Goal: Information Seeking & Learning: Learn about a topic

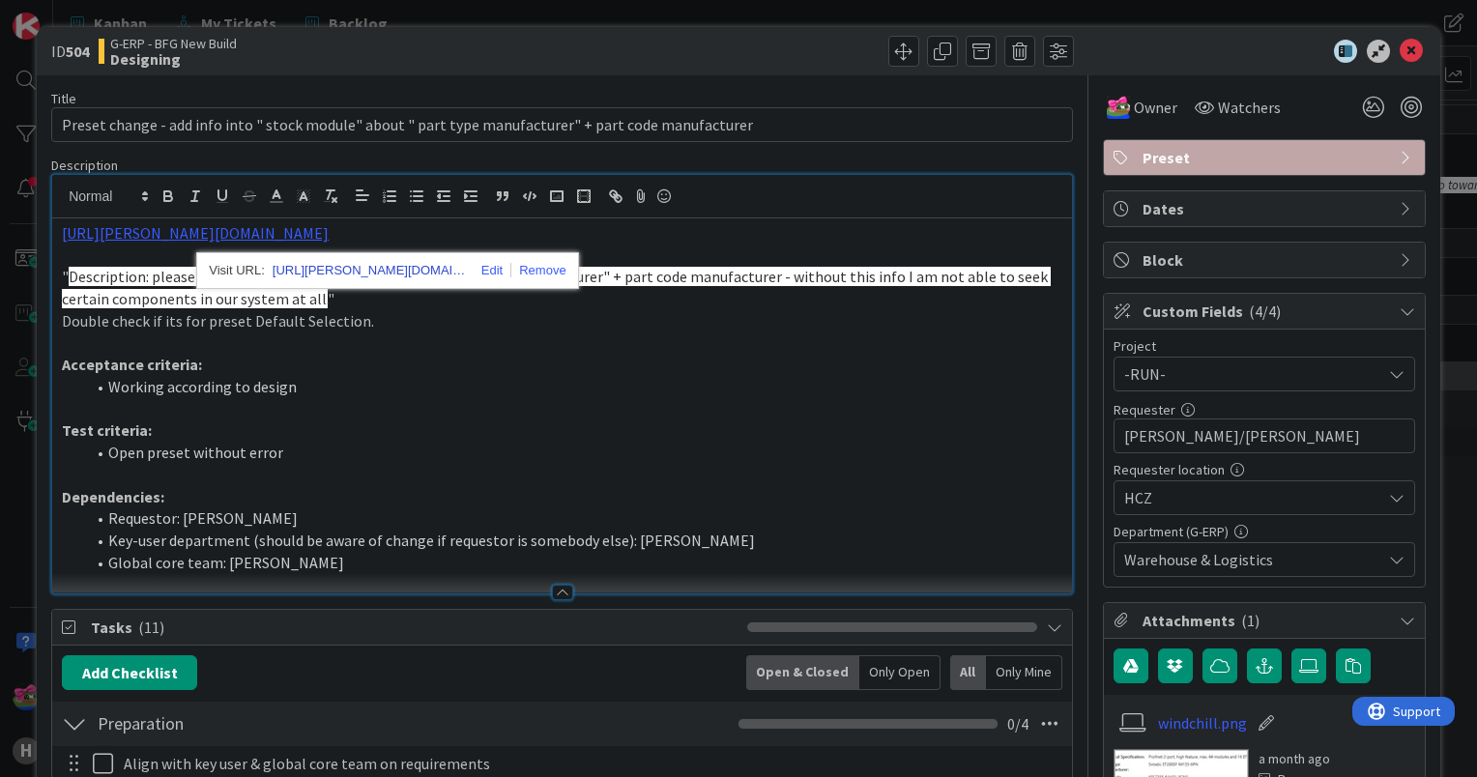
click at [366, 268] on link "[URL][PERSON_NAME][DOMAIN_NAME]" at bounding box center [369, 270] width 193 height 25
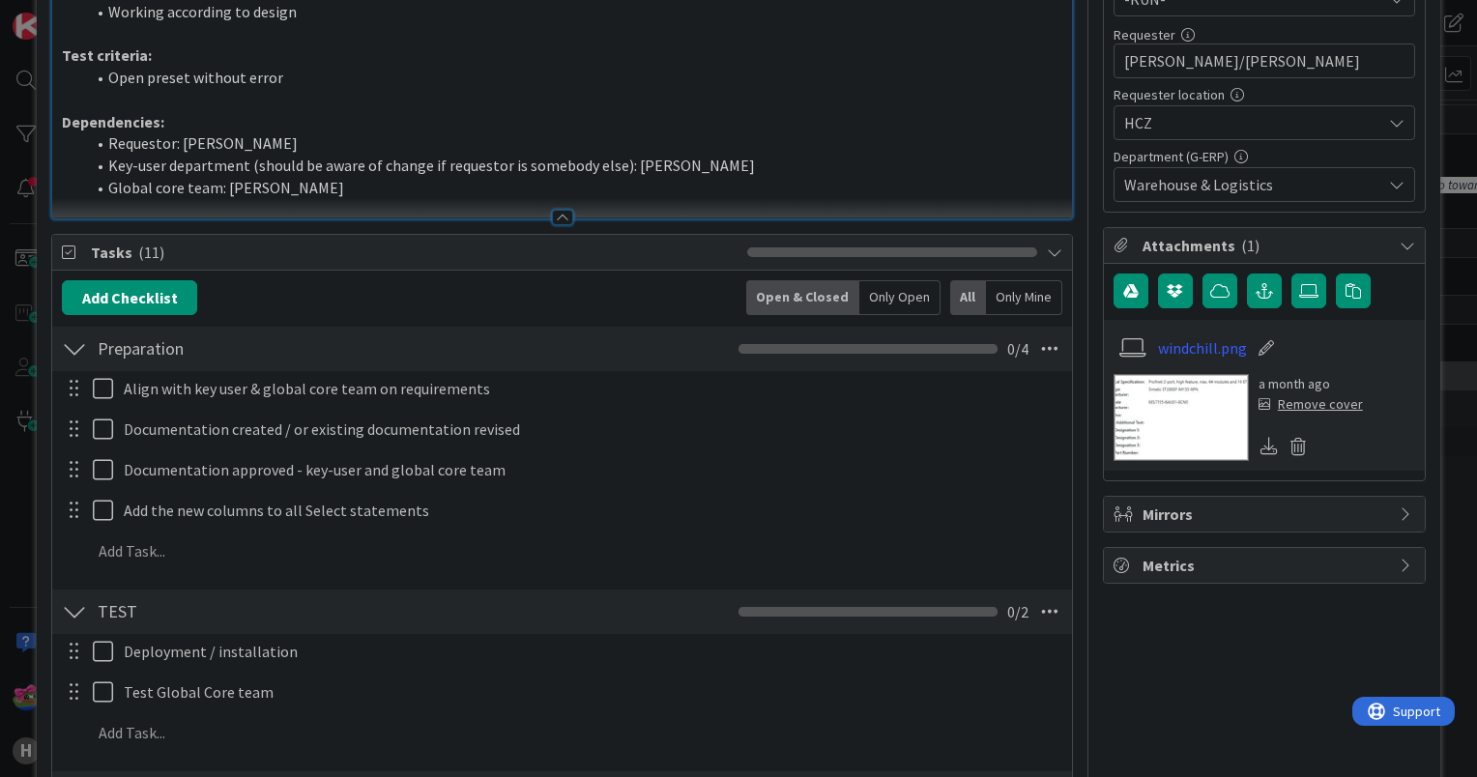
scroll to position [387, 0]
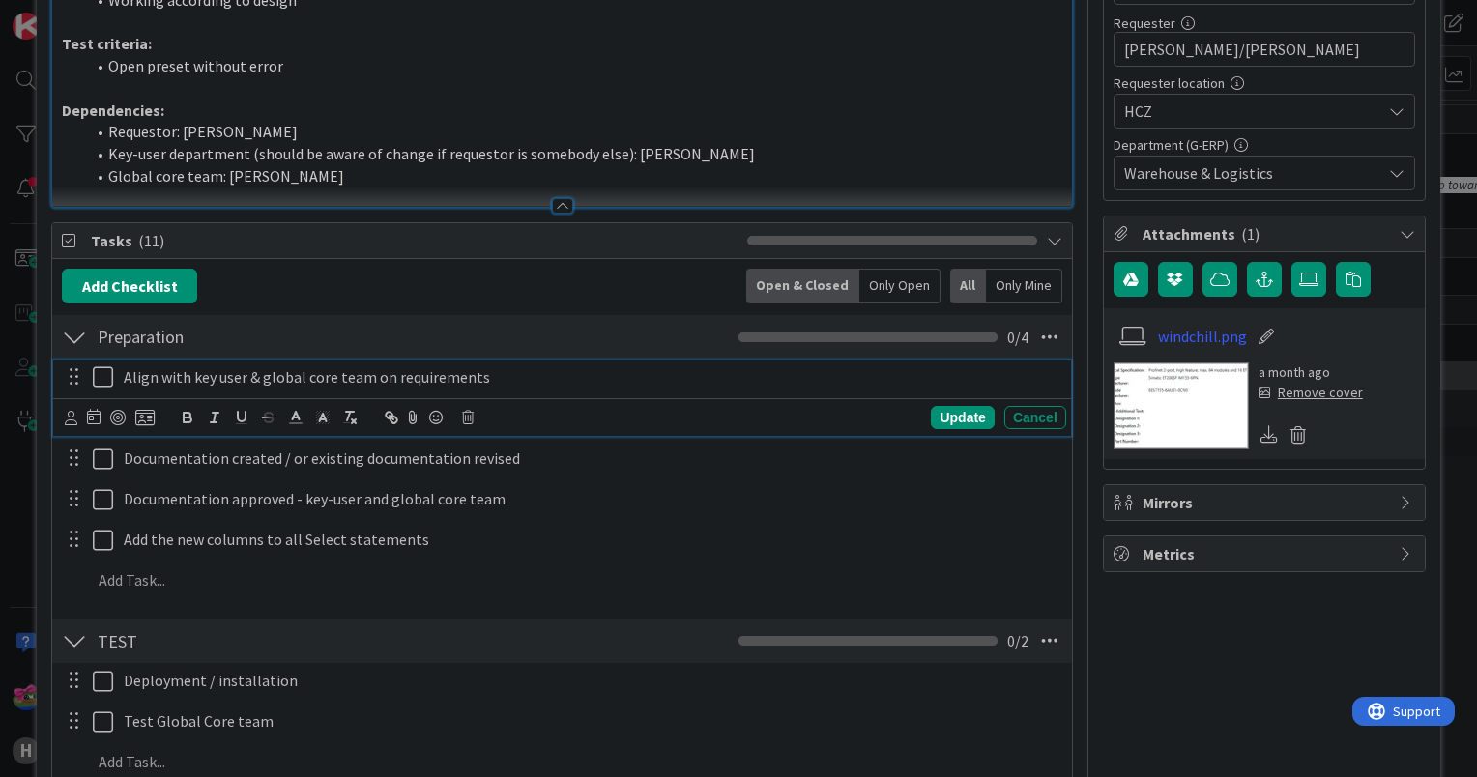
click at [93, 370] on icon at bounding box center [107, 376] width 29 height 23
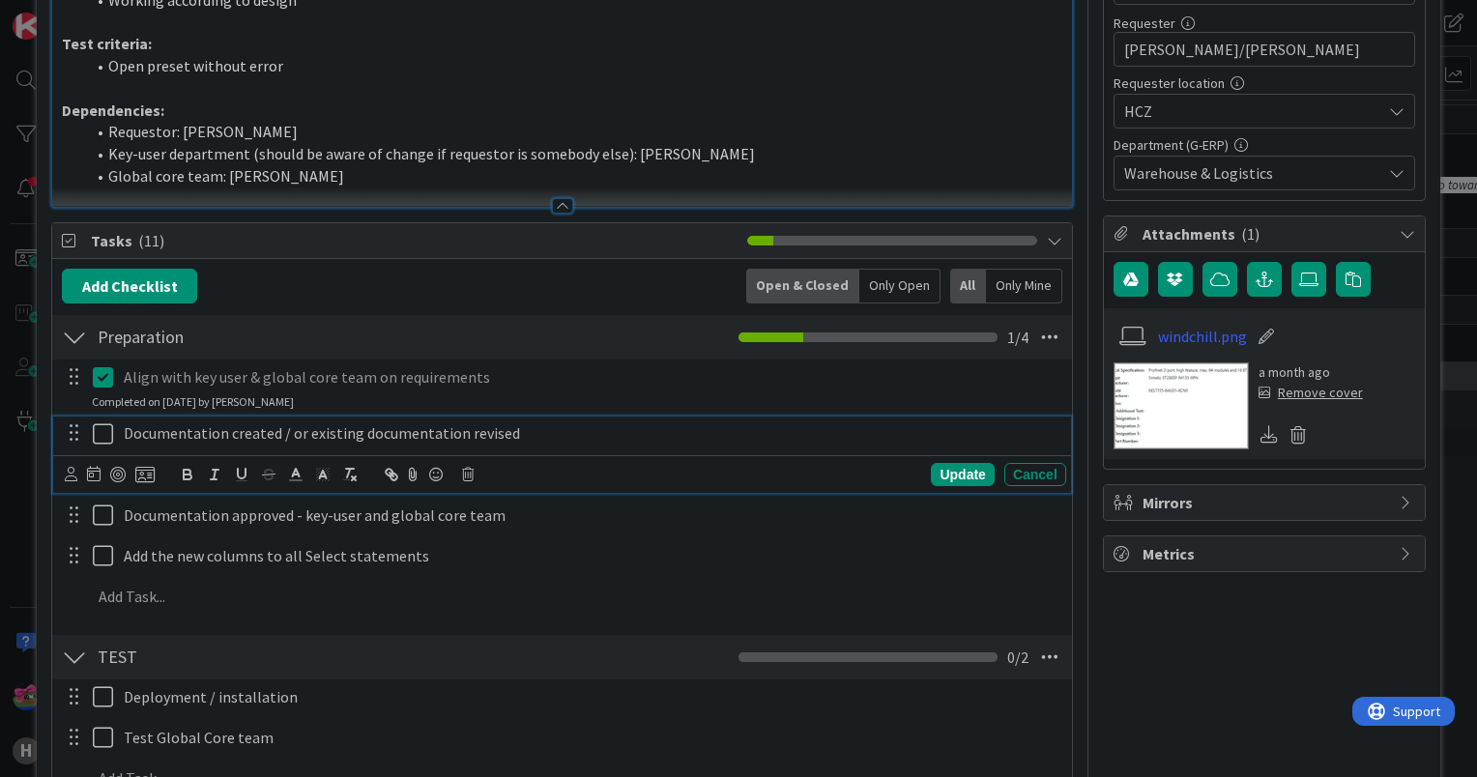
click at [101, 429] on icon at bounding box center [107, 433] width 29 height 23
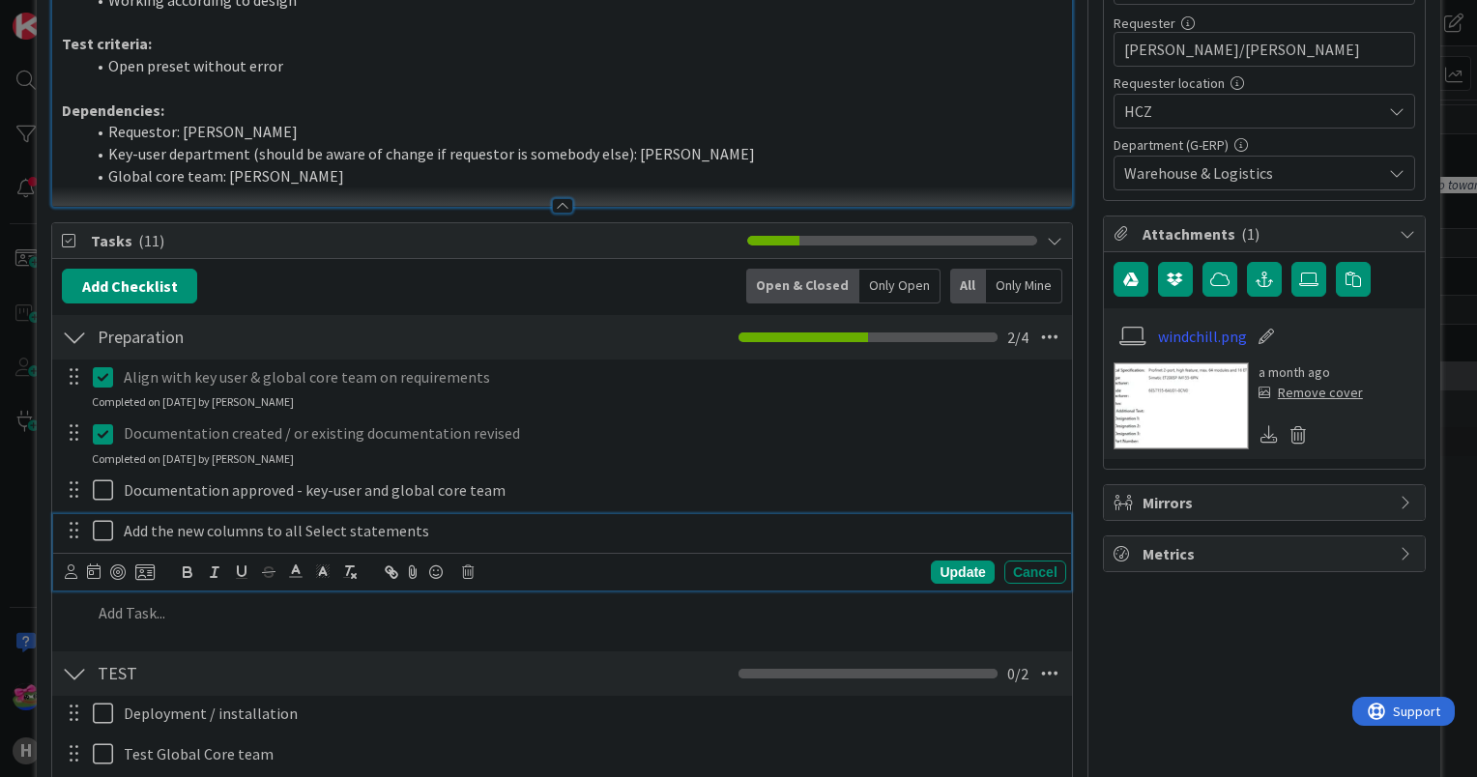
click at [103, 529] on icon at bounding box center [107, 530] width 29 height 23
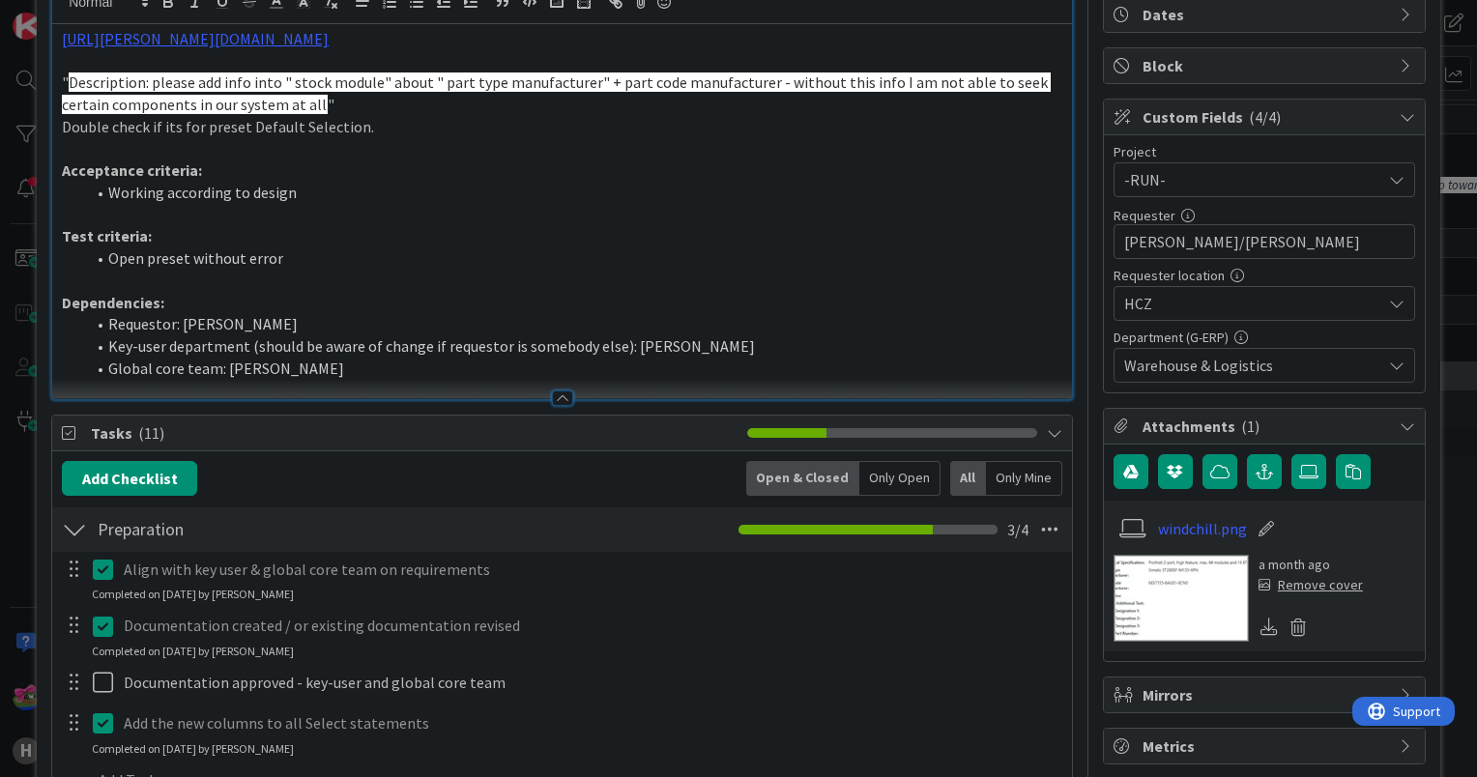
scroll to position [483, 0]
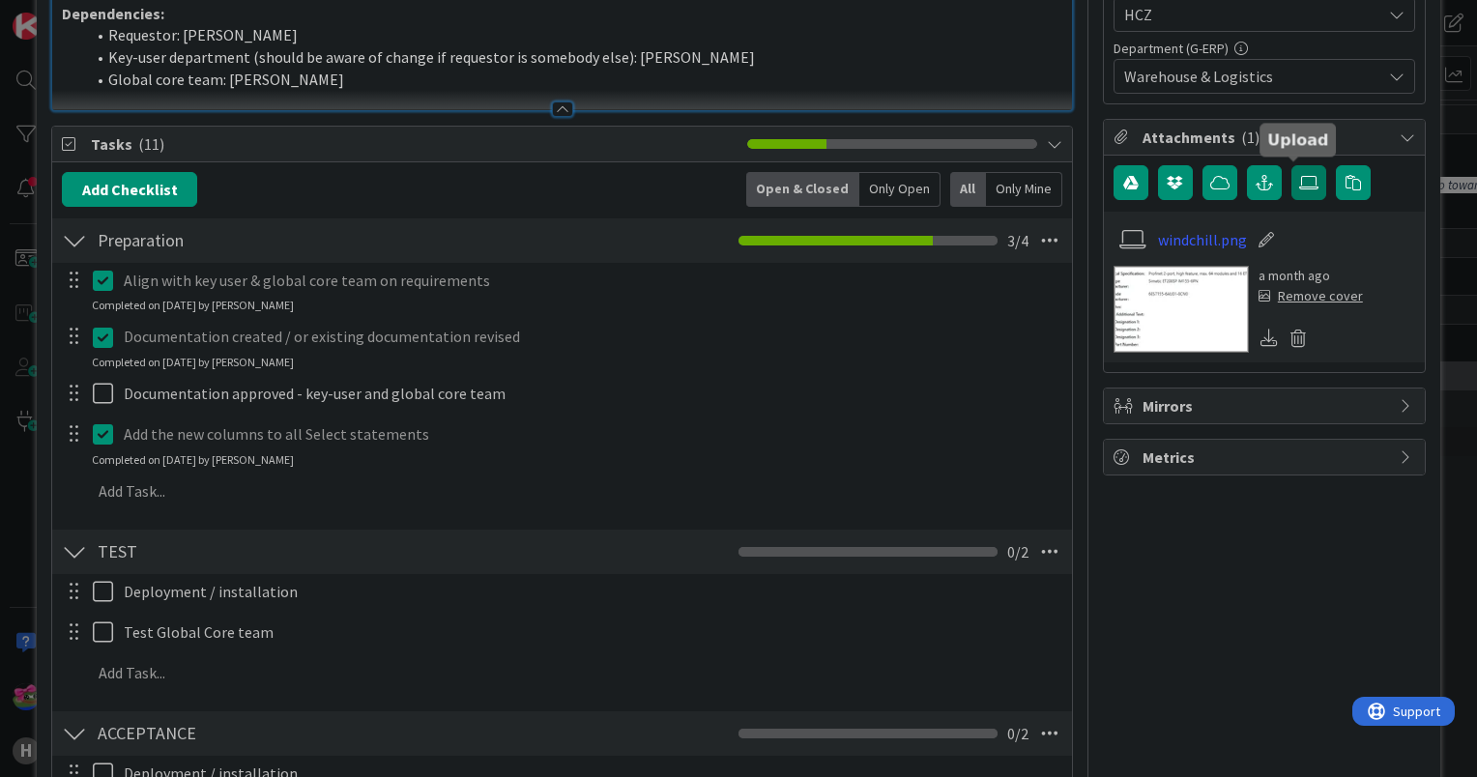
click at [1299, 175] on icon at bounding box center [1308, 182] width 19 height 15
click at [1291, 165] on input "file" at bounding box center [1291, 165] width 0 height 0
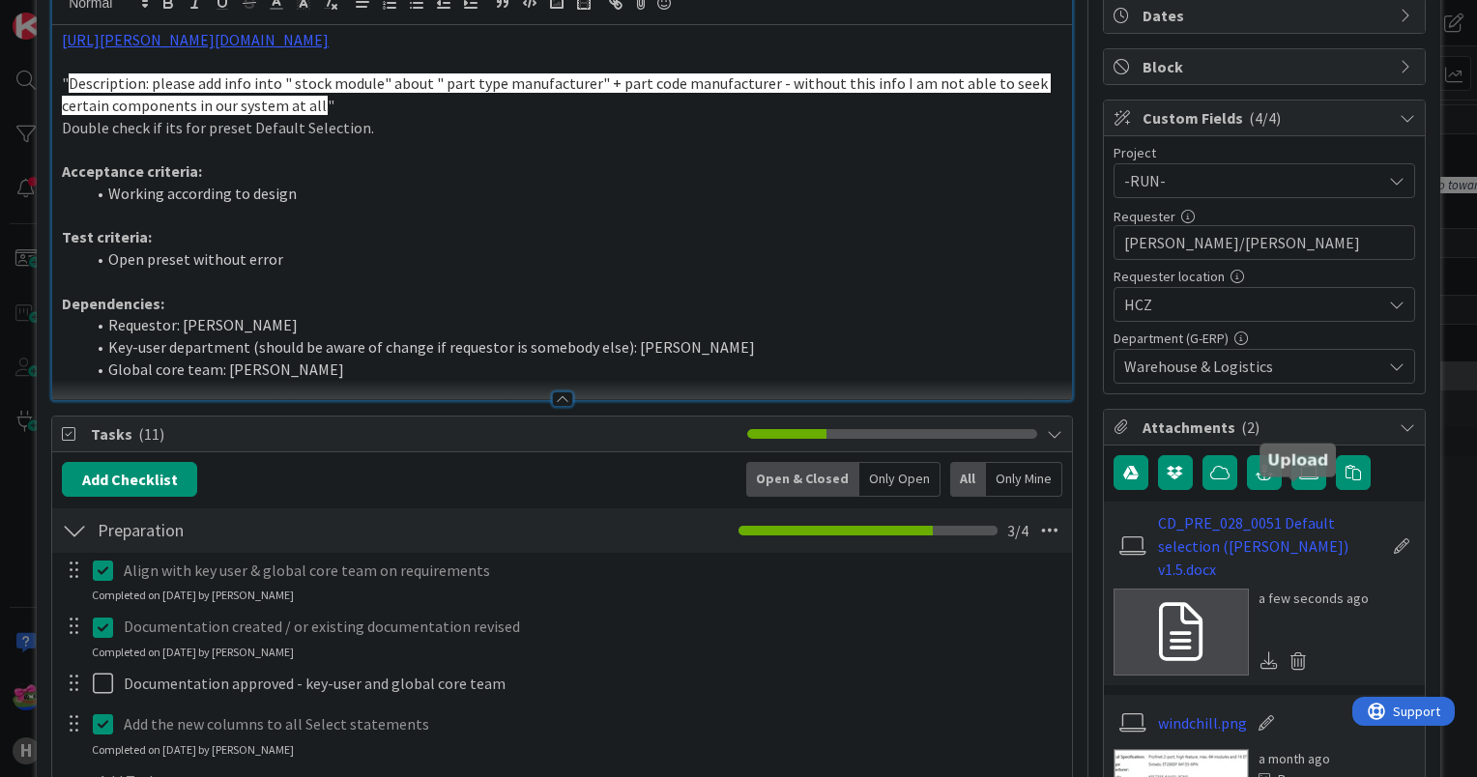
scroll to position [0, 0]
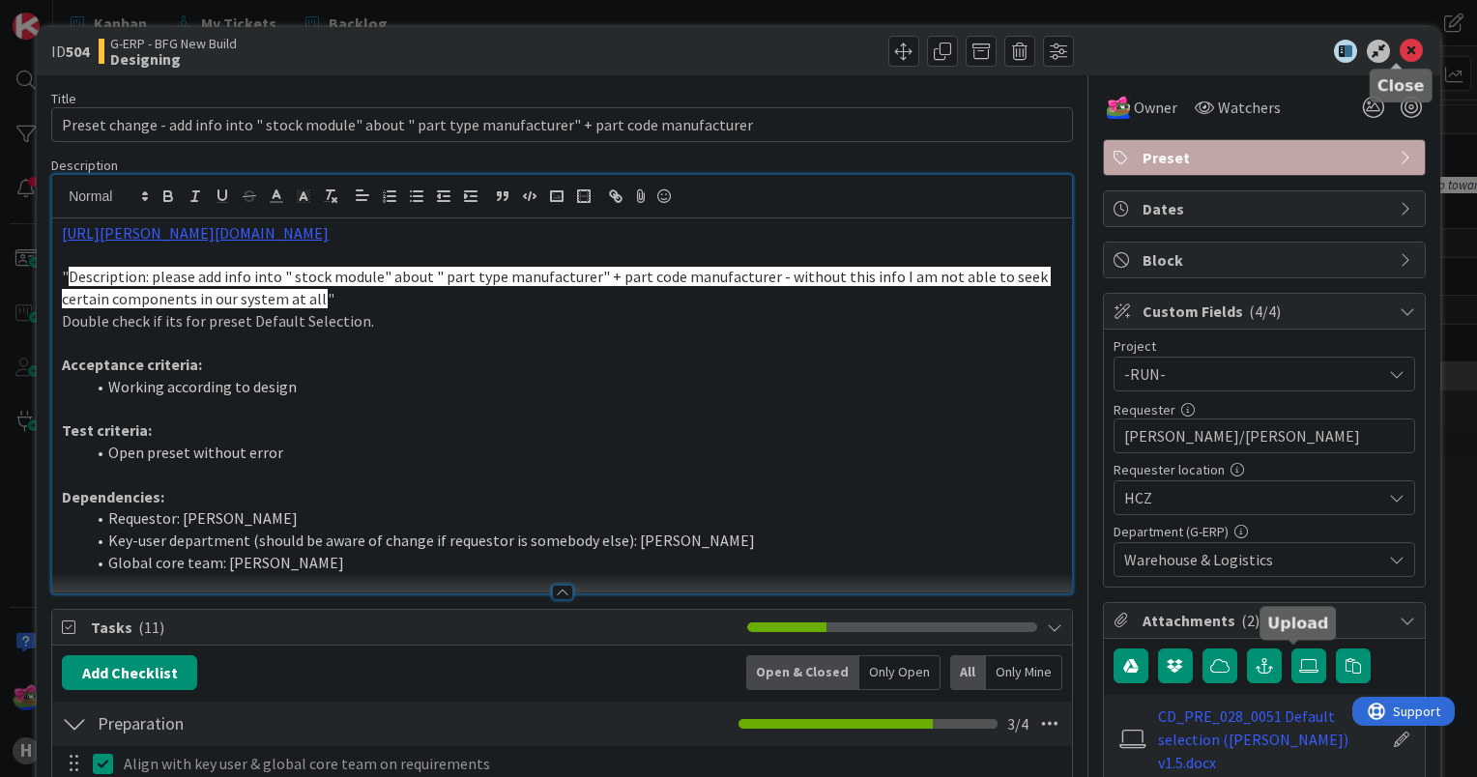
click at [1401, 54] on icon at bounding box center [1411, 51] width 23 height 23
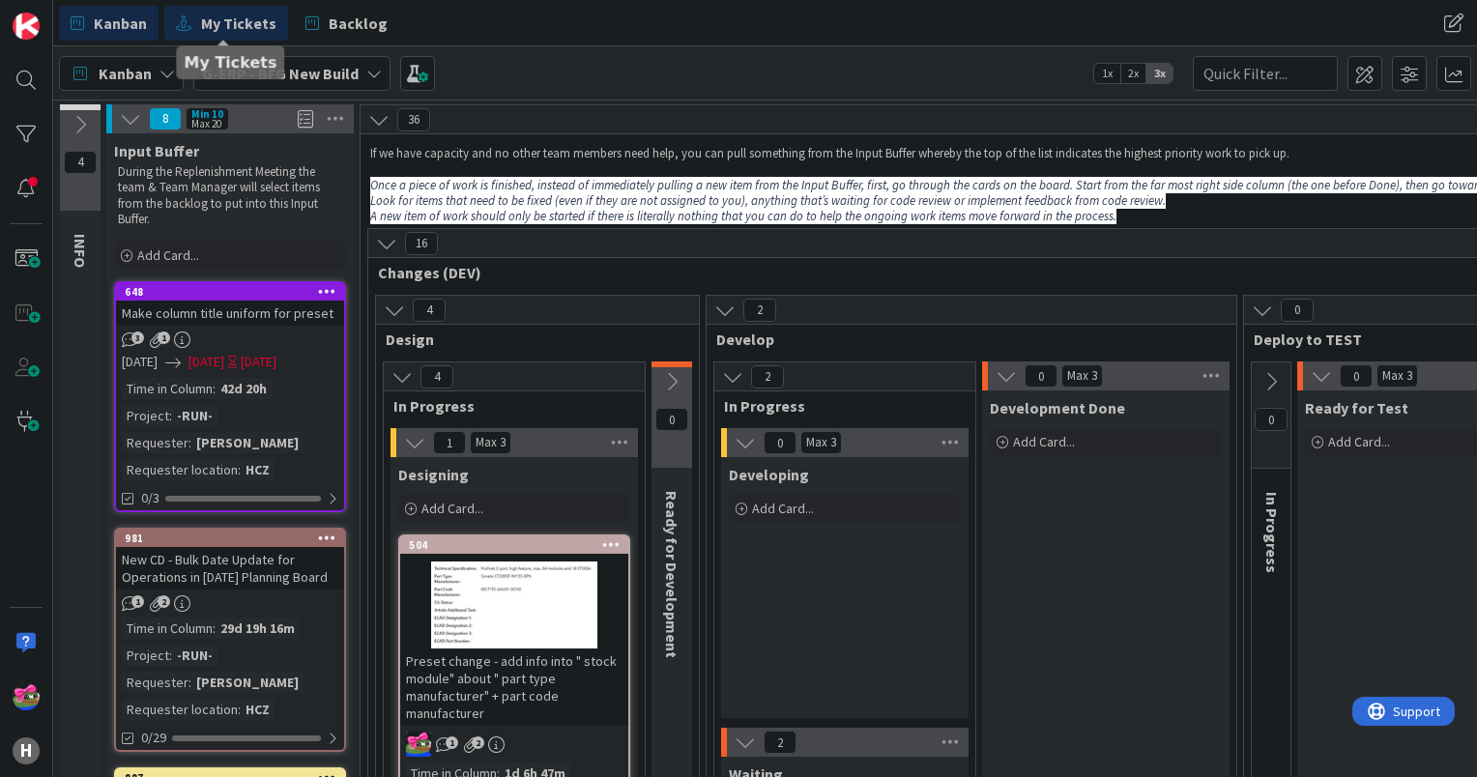
click at [233, 26] on span "My Tickets" at bounding box center [238, 23] width 75 height 23
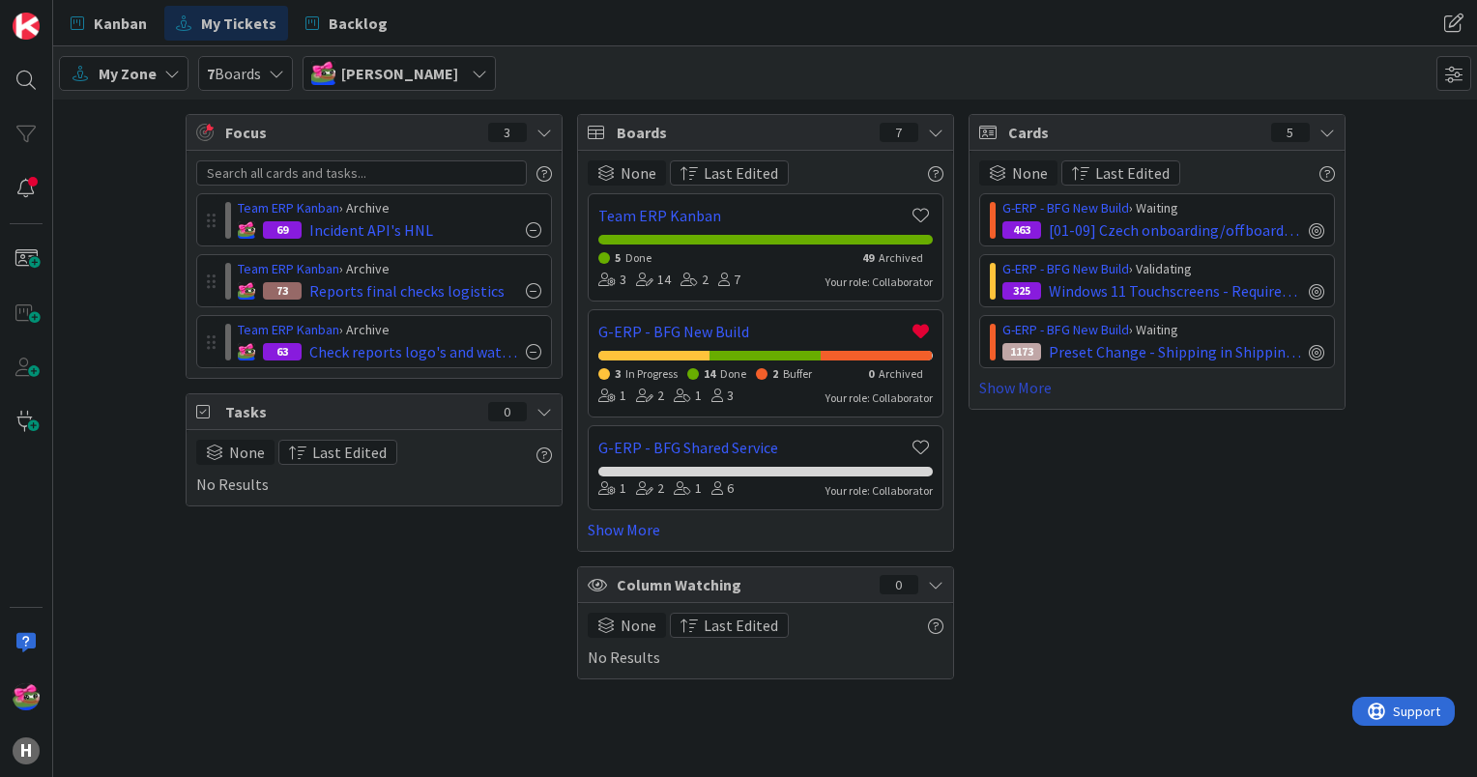
click at [1028, 393] on link "Show More" at bounding box center [1157, 387] width 356 height 23
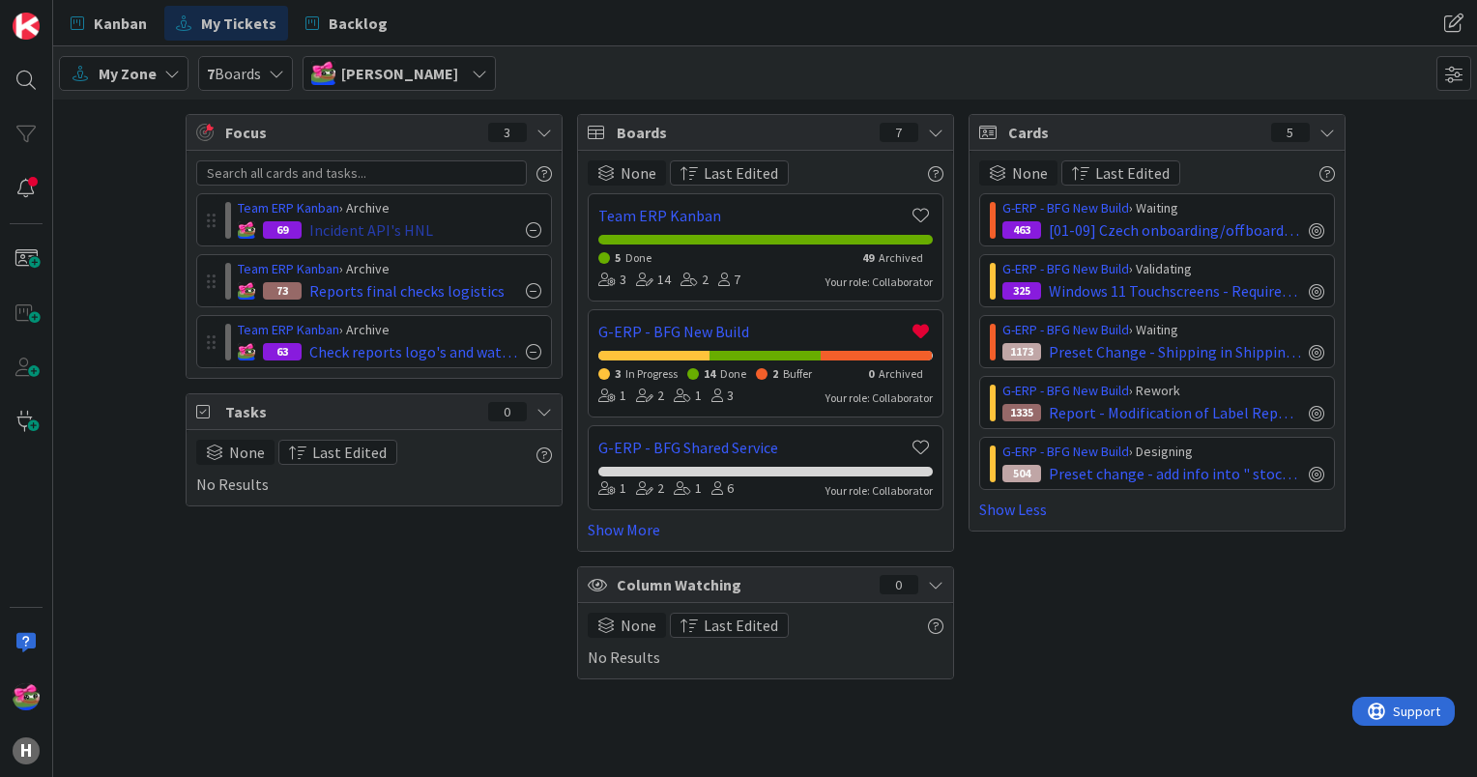
click at [533, 229] on div at bounding box center [533, 229] width 15 height 15
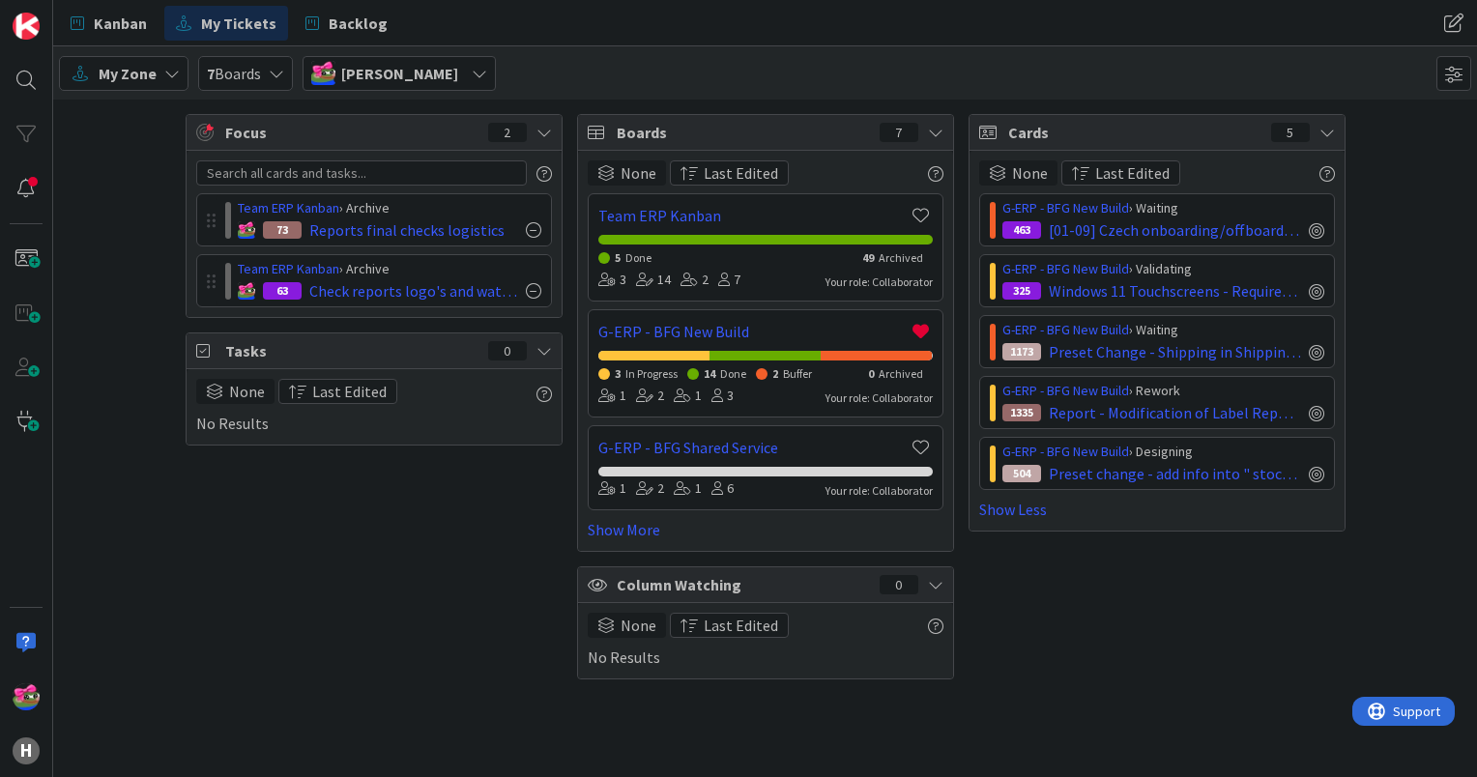
click at [533, 229] on div at bounding box center [533, 229] width 15 height 15
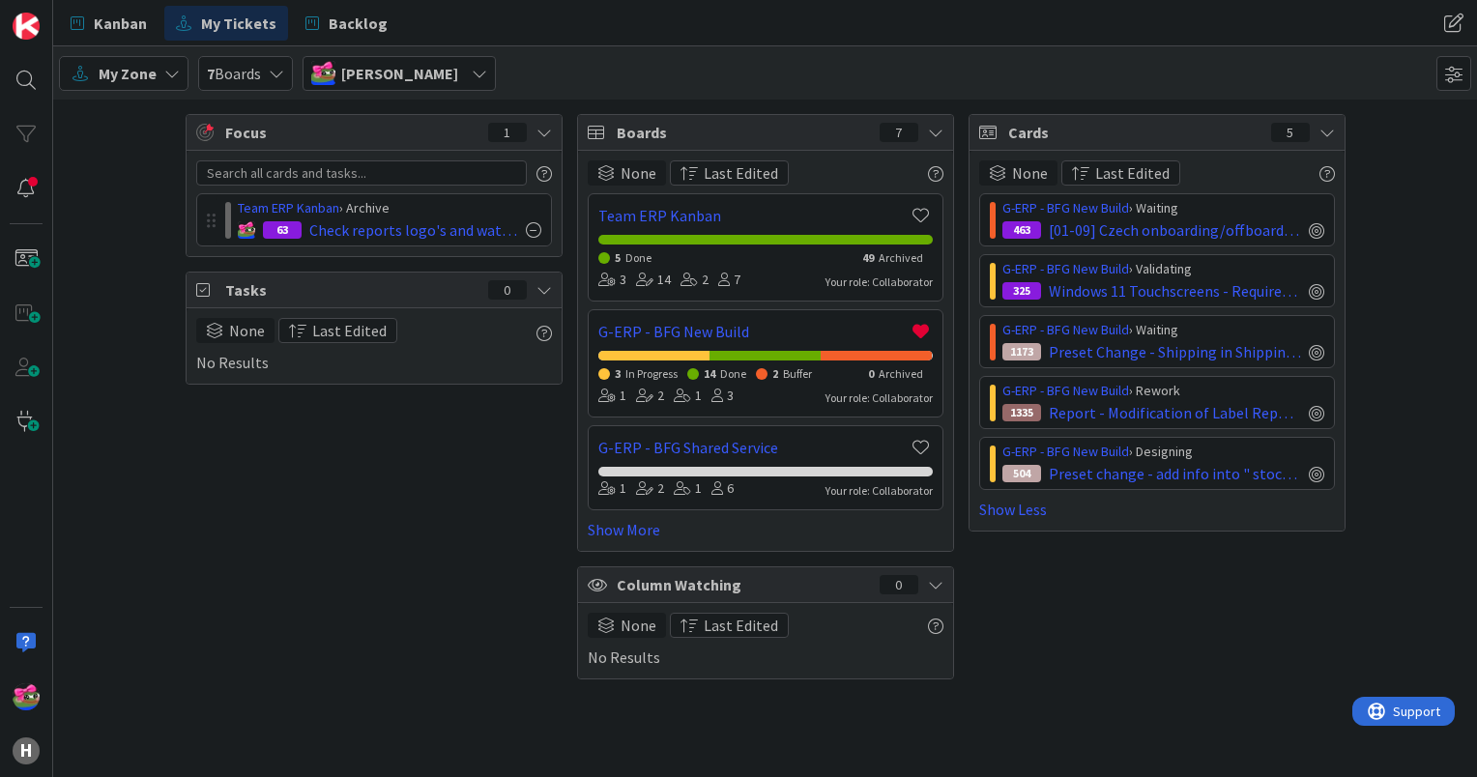
click at [533, 229] on div at bounding box center [533, 229] width 15 height 15
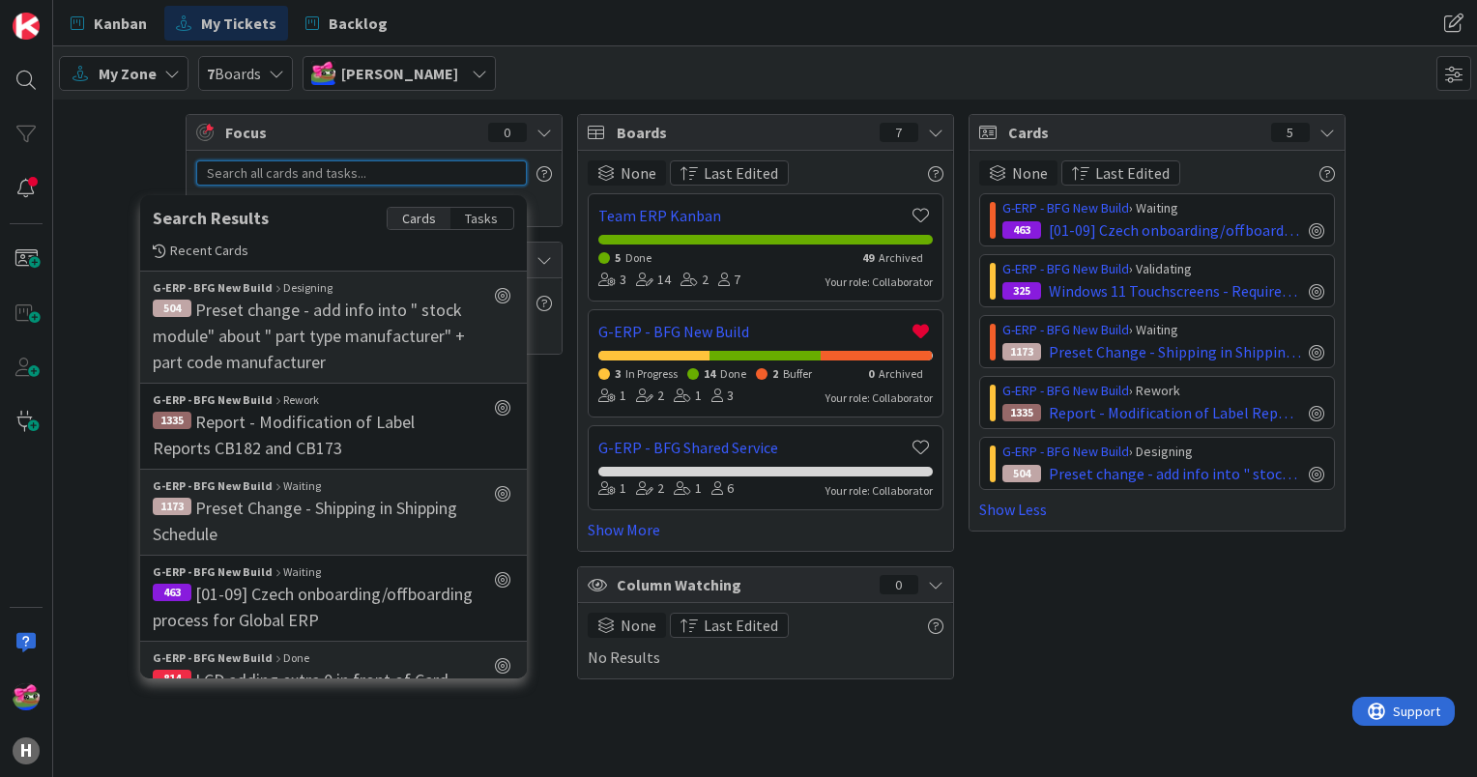
click at [324, 180] on input "text" at bounding box center [361, 172] width 331 height 25
click at [371, 133] on span "Focus" at bounding box center [348, 132] width 247 height 23
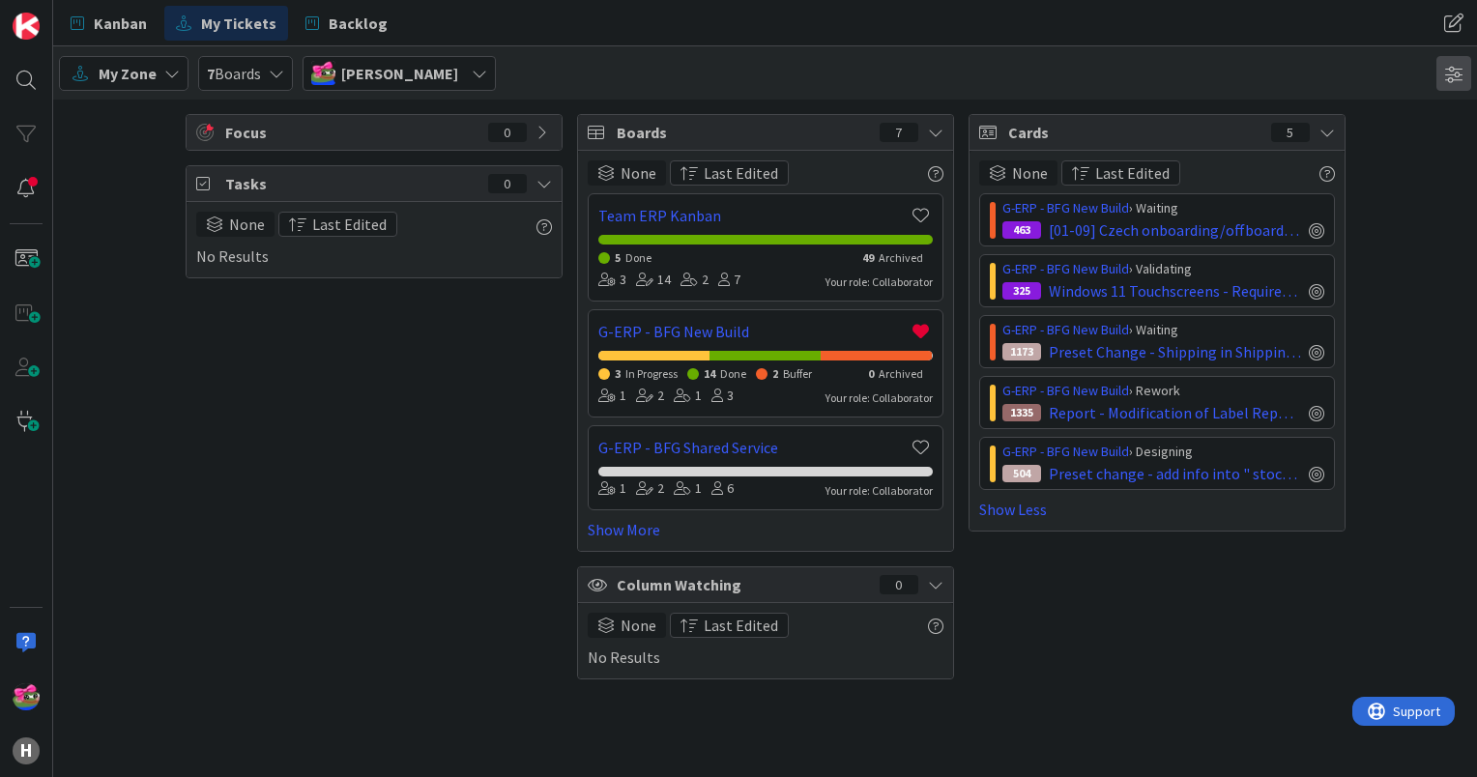
click at [1451, 69] on span at bounding box center [1453, 73] width 35 height 35
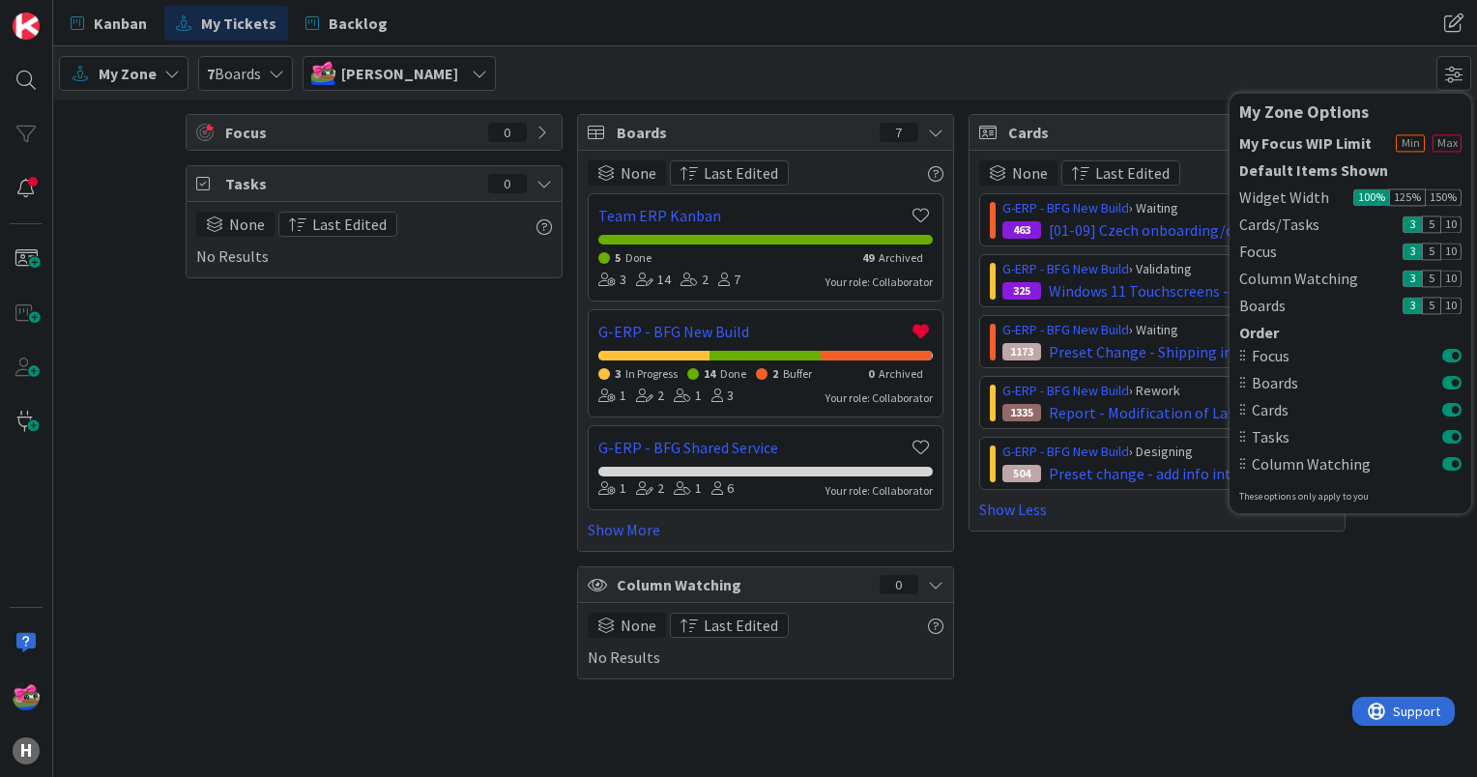
click at [1222, 70] on div "My Zone 7 Boards [PERSON_NAME] My Zone Options My Focus WIP Limit Default Items…" at bounding box center [765, 72] width 1424 height 53
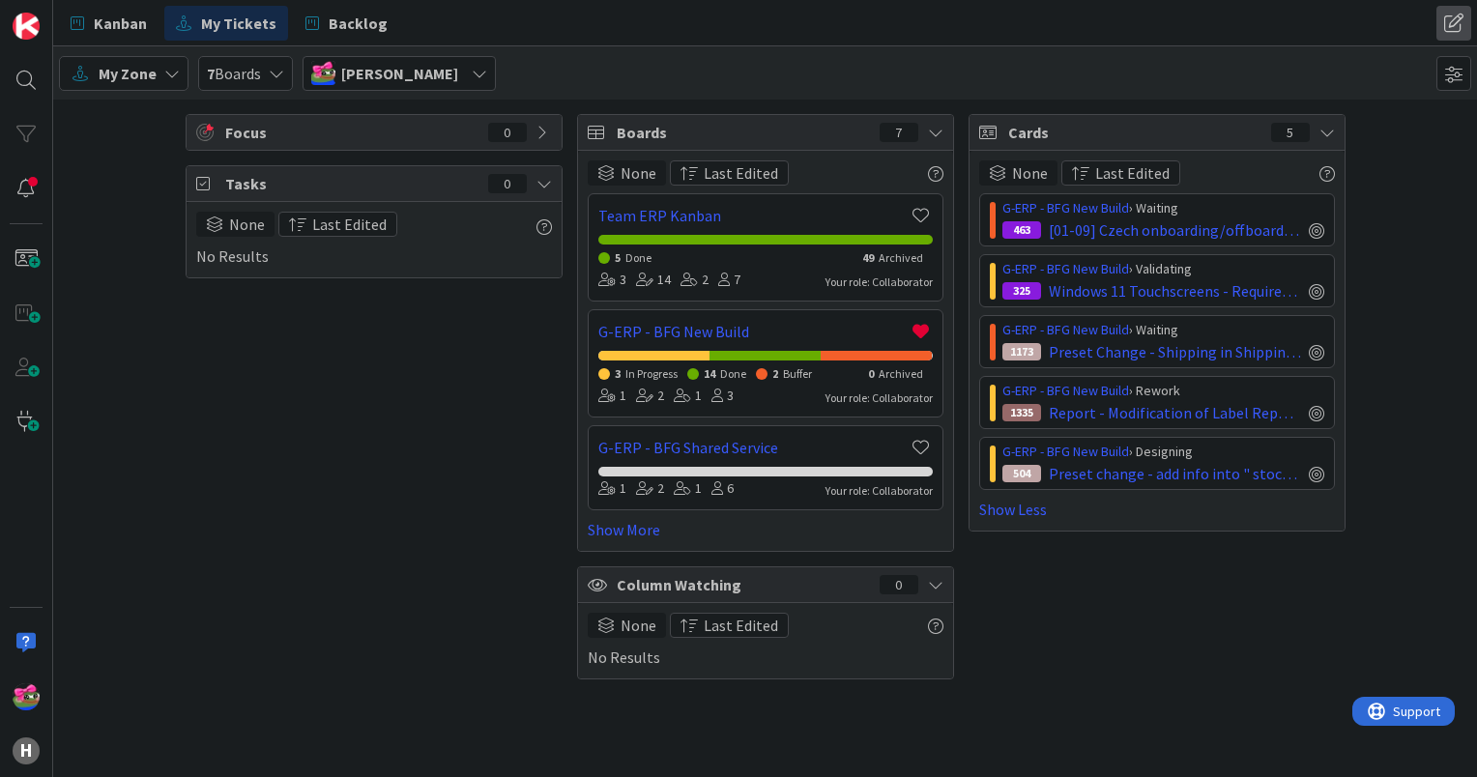
click at [1450, 27] on span at bounding box center [1453, 23] width 35 height 35
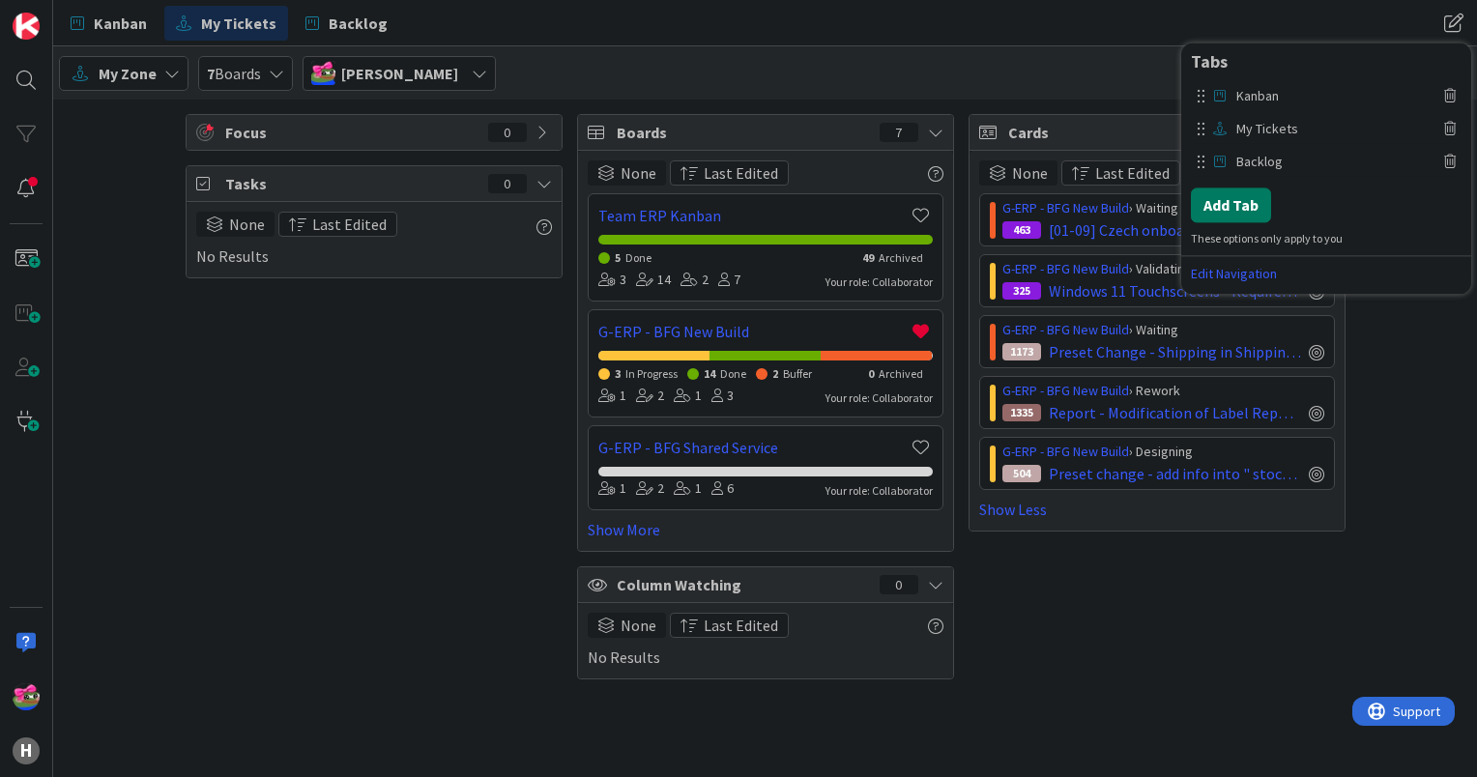
click at [1238, 204] on button "Add Tab" at bounding box center [1231, 205] width 80 height 35
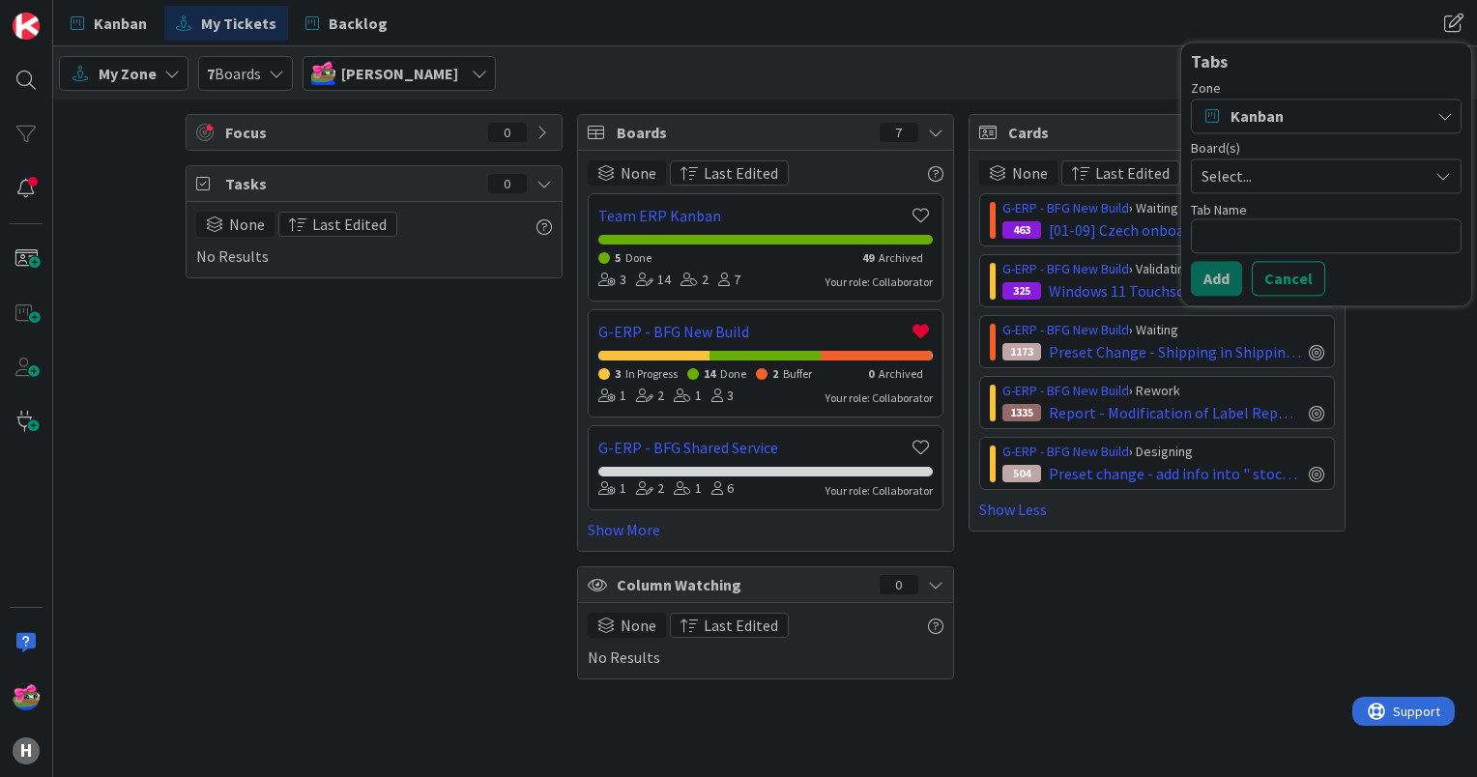
click at [1254, 115] on span "Kanban" at bounding box center [1256, 115] width 53 height 23
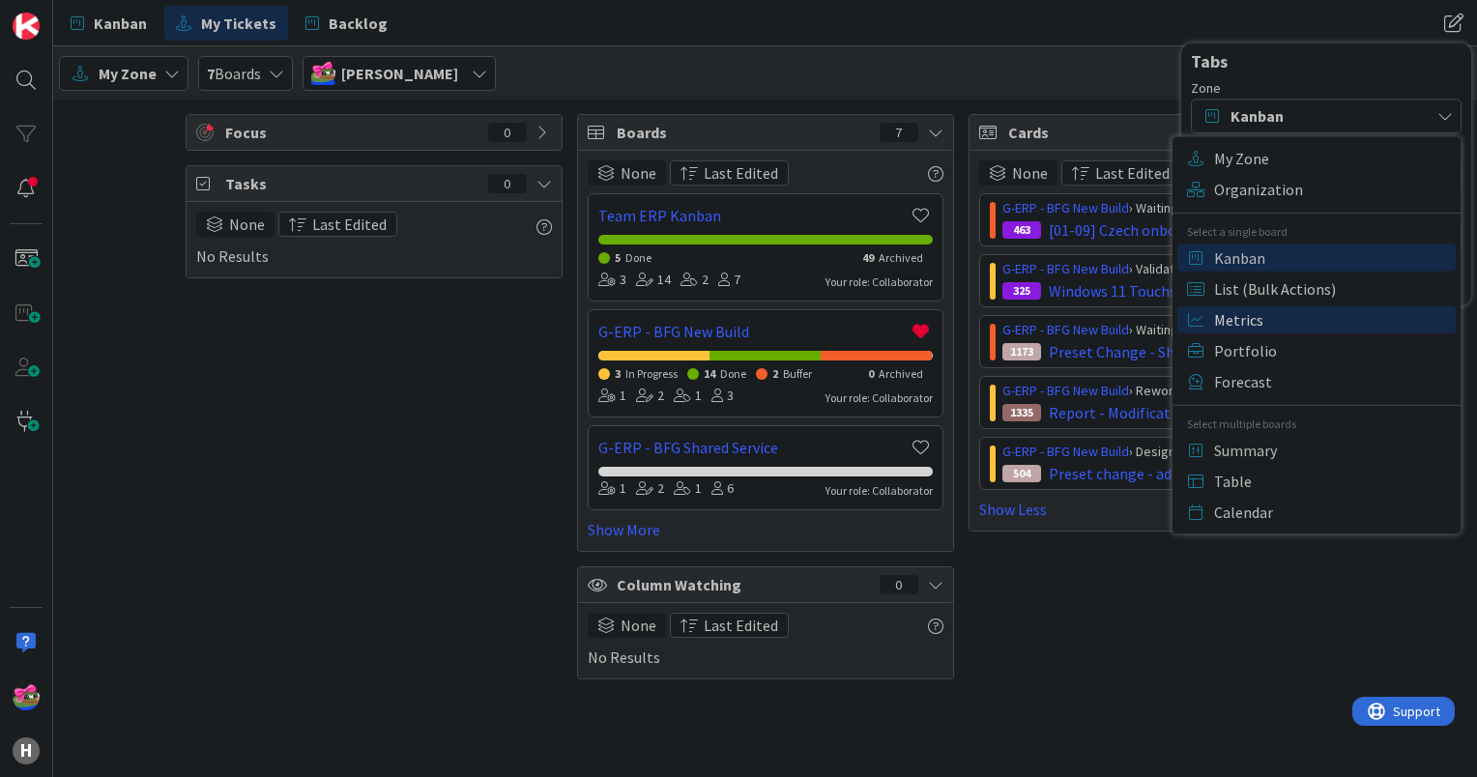
click at [1236, 321] on span "Metrics" at bounding box center [1332, 318] width 236 height 29
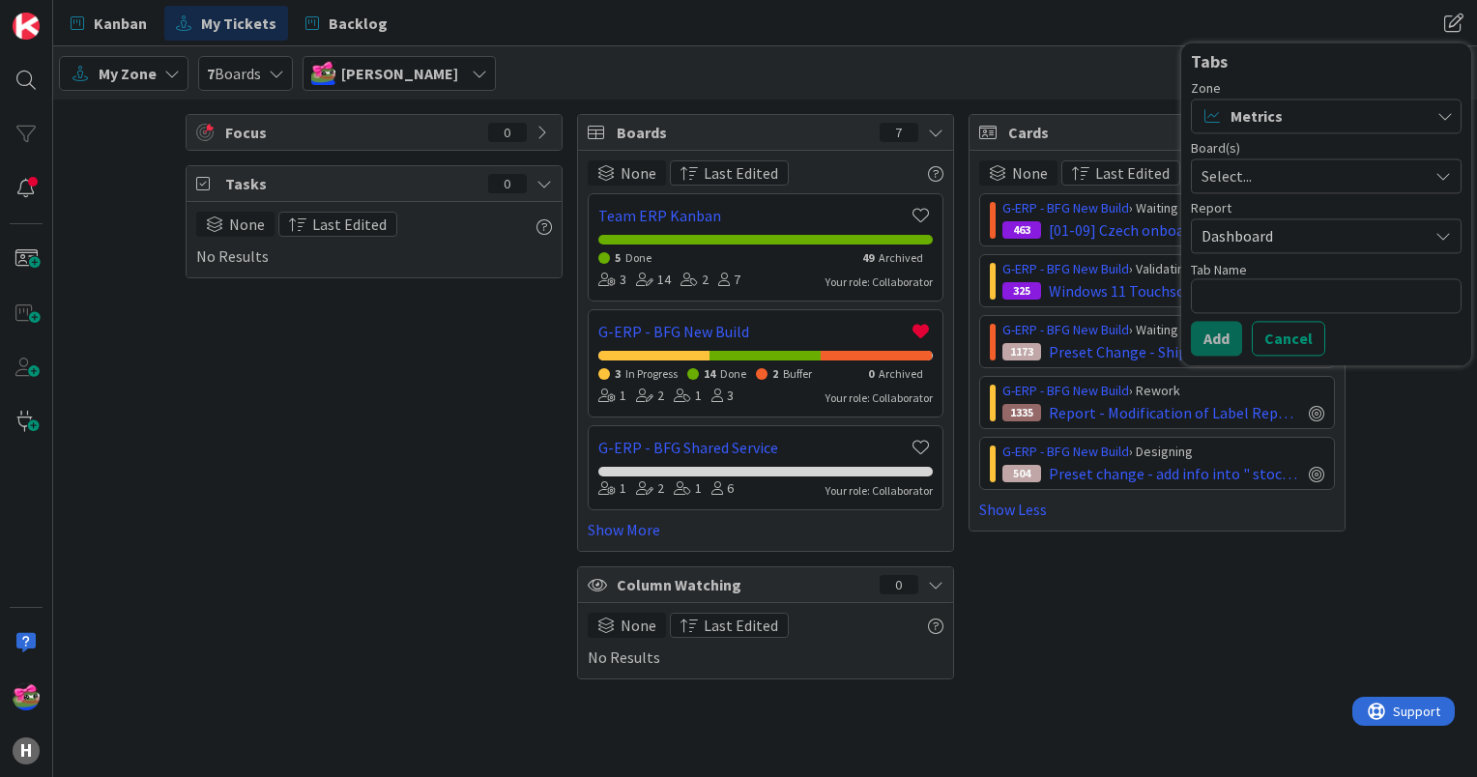
click at [1248, 162] on span "Select..." at bounding box center [1309, 175] width 217 height 27
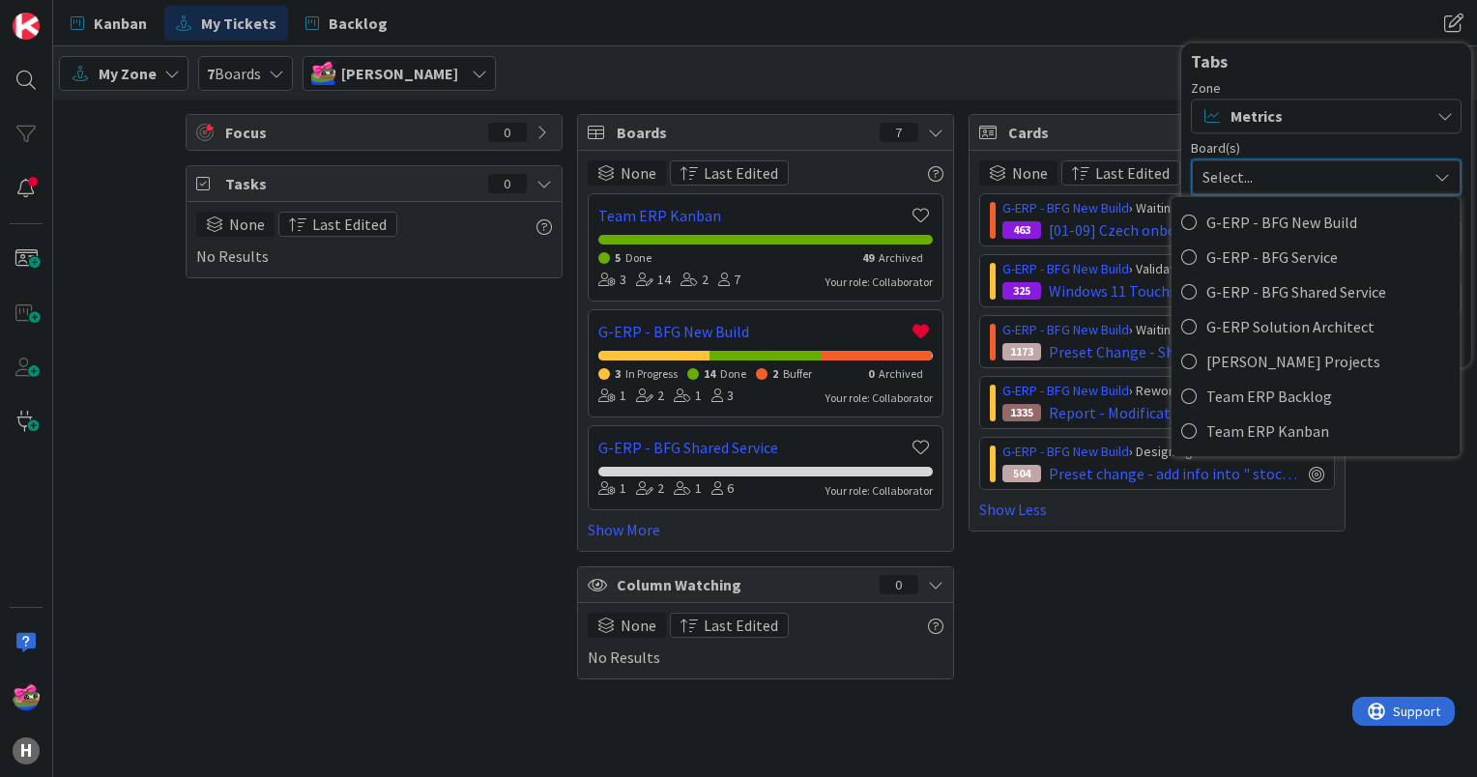
click at [1315, 131] on div "Metrics" at bounding box center [1326, 116] width 271 height 35
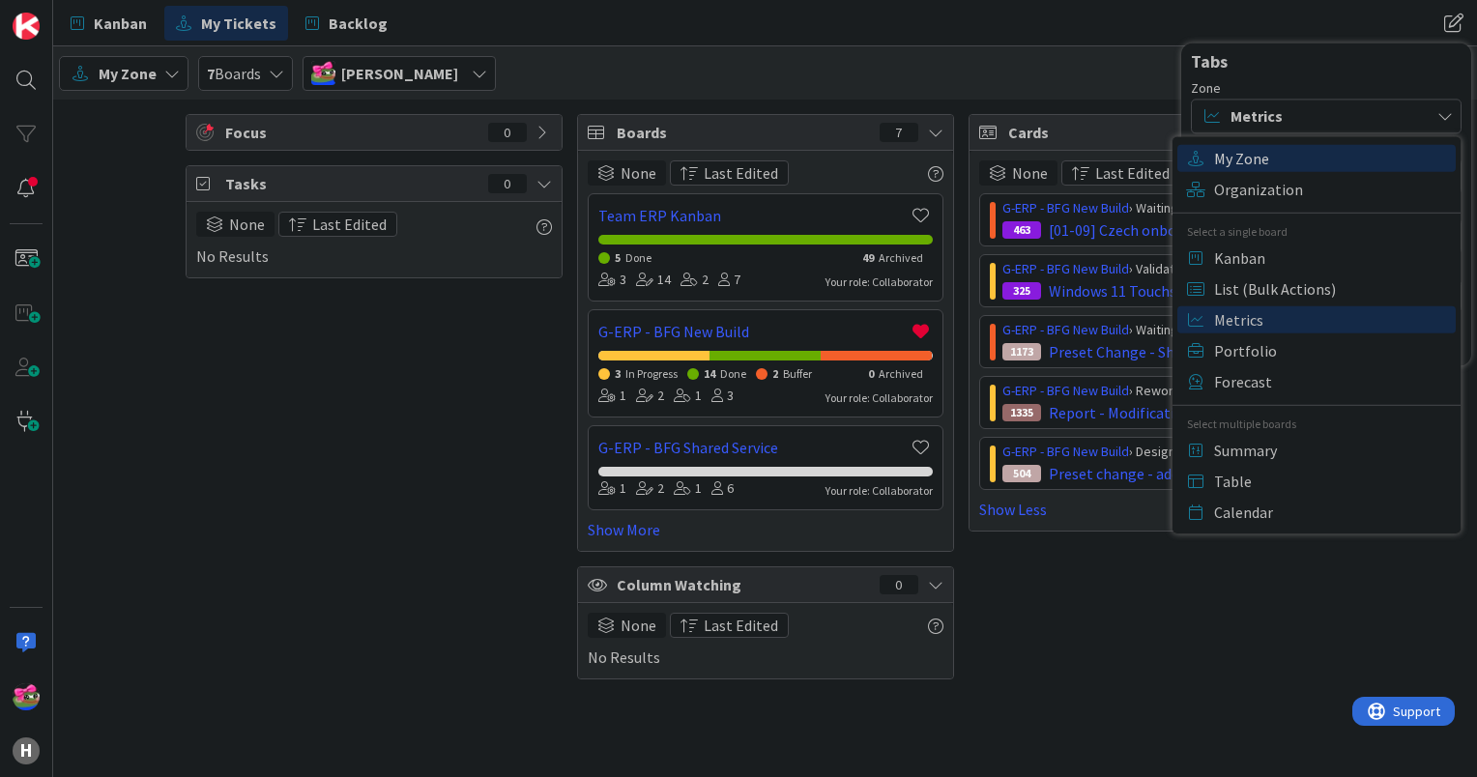
click at [1245, 164] on span "My Zone" at bounding box center [1332, 157] width 236 height 29
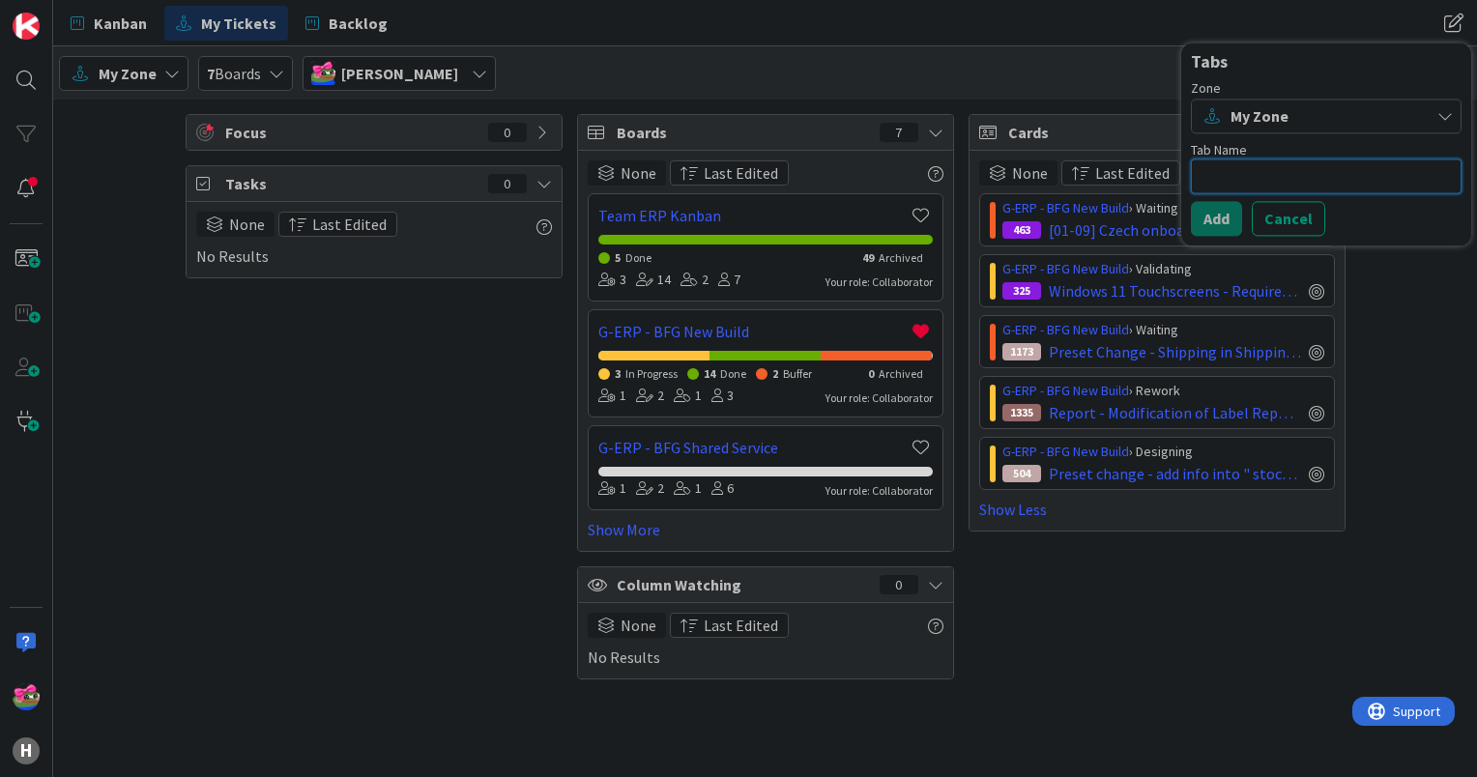
click at [1260, 171] on textarea at bounding box center [1326, 176] width 271 height 35
click at [1278, 215] on button "Cancel" at bounding box center [1288, 218] width 73 height 35
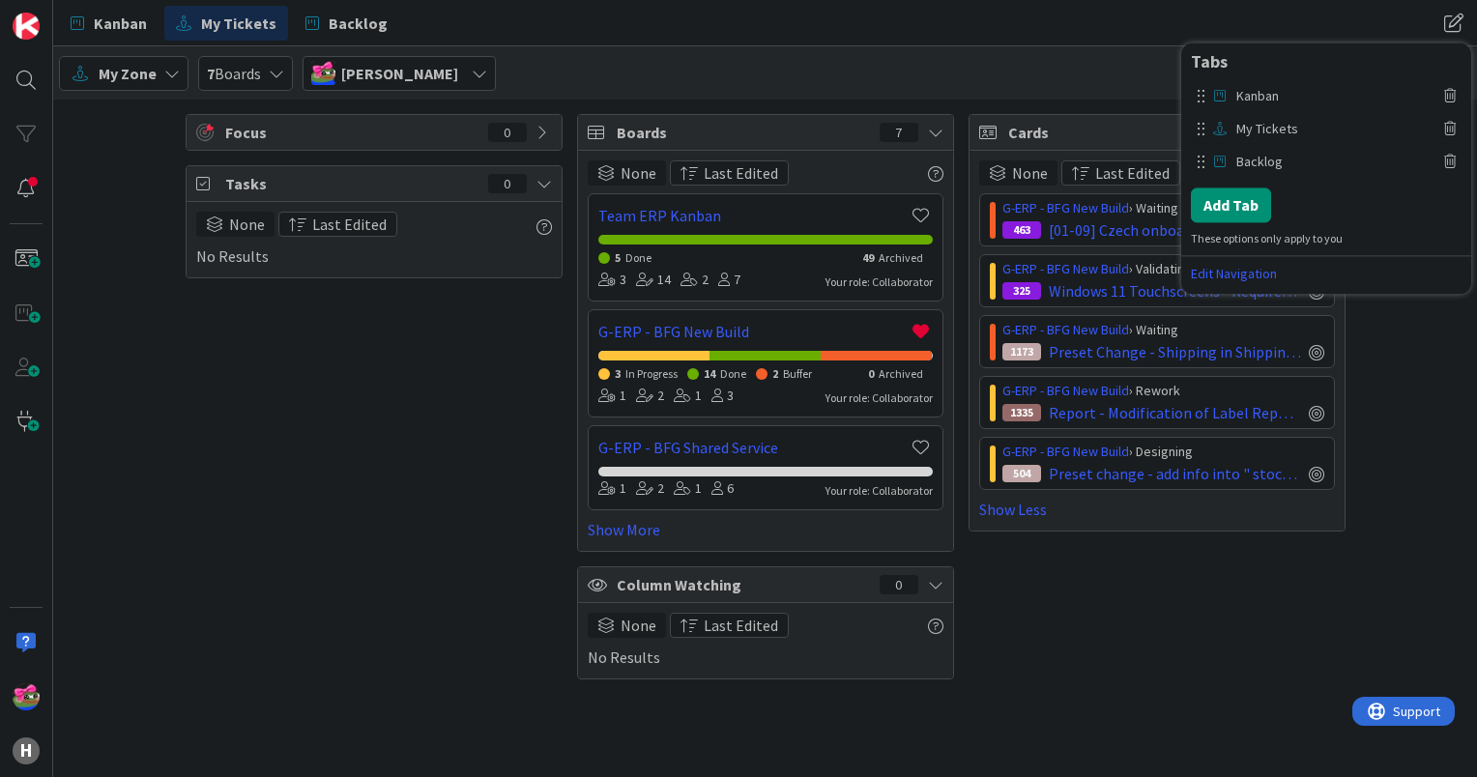
click at [1213, 23] on div "Kanban My Tickets Backlog Kanban My Tickets Backlog Tabs Kanban My Tickets Back…" at bounding box center [765, 23] width 1424 height 46
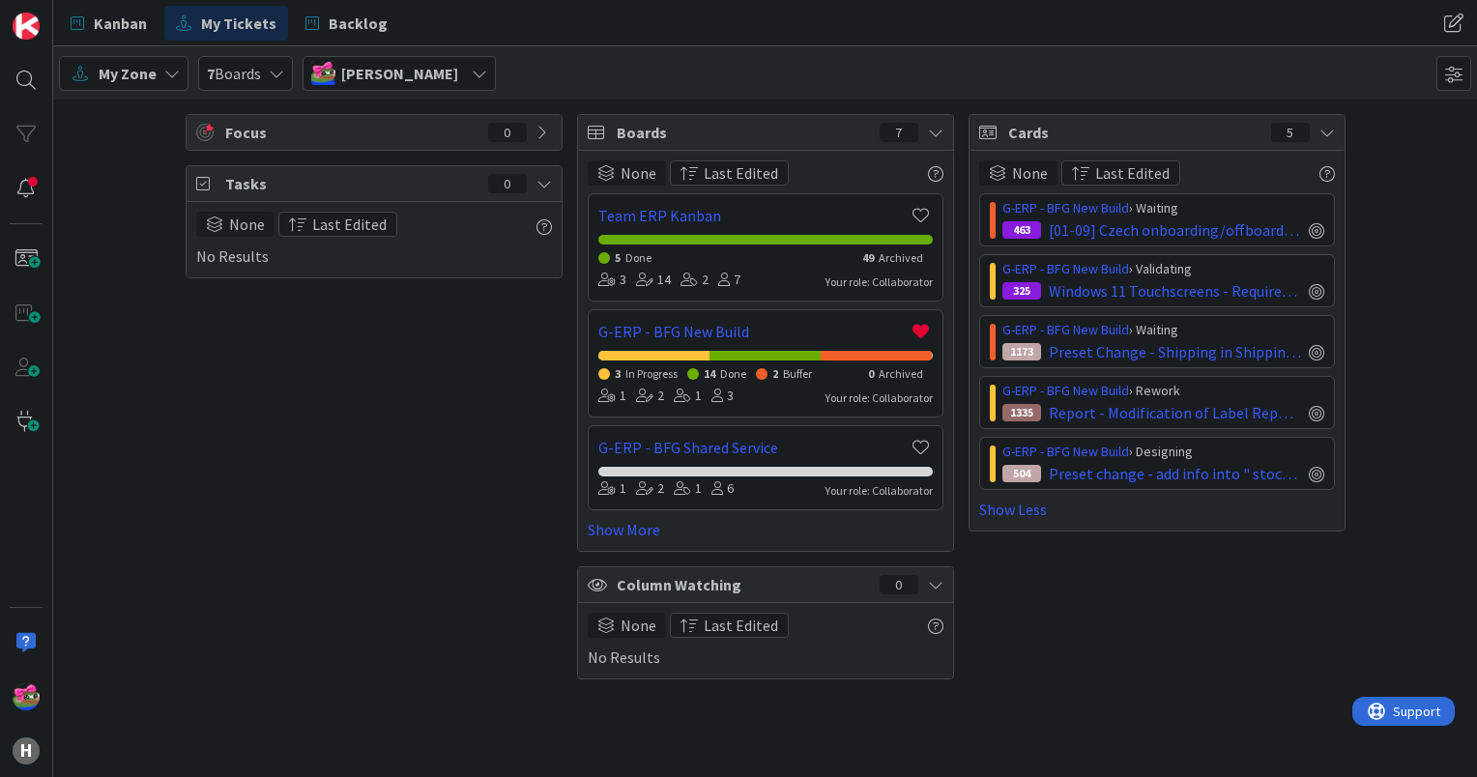
click at [147, 75] on span "My Zone" at bounding box center [128, 73] width 58 height 23
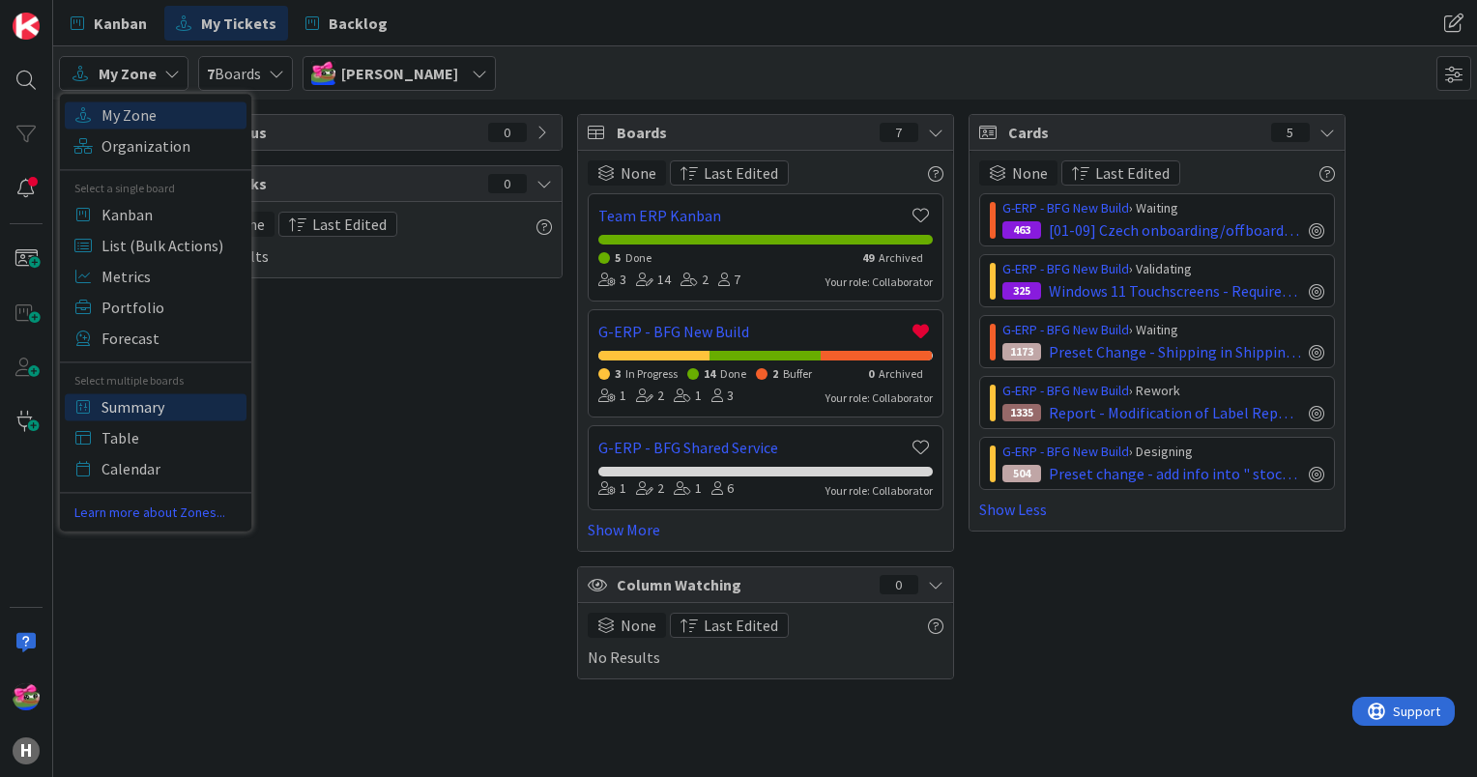
click at [131, 407] on span "Summary" at bounding box center [170, 406] width 139 height 29
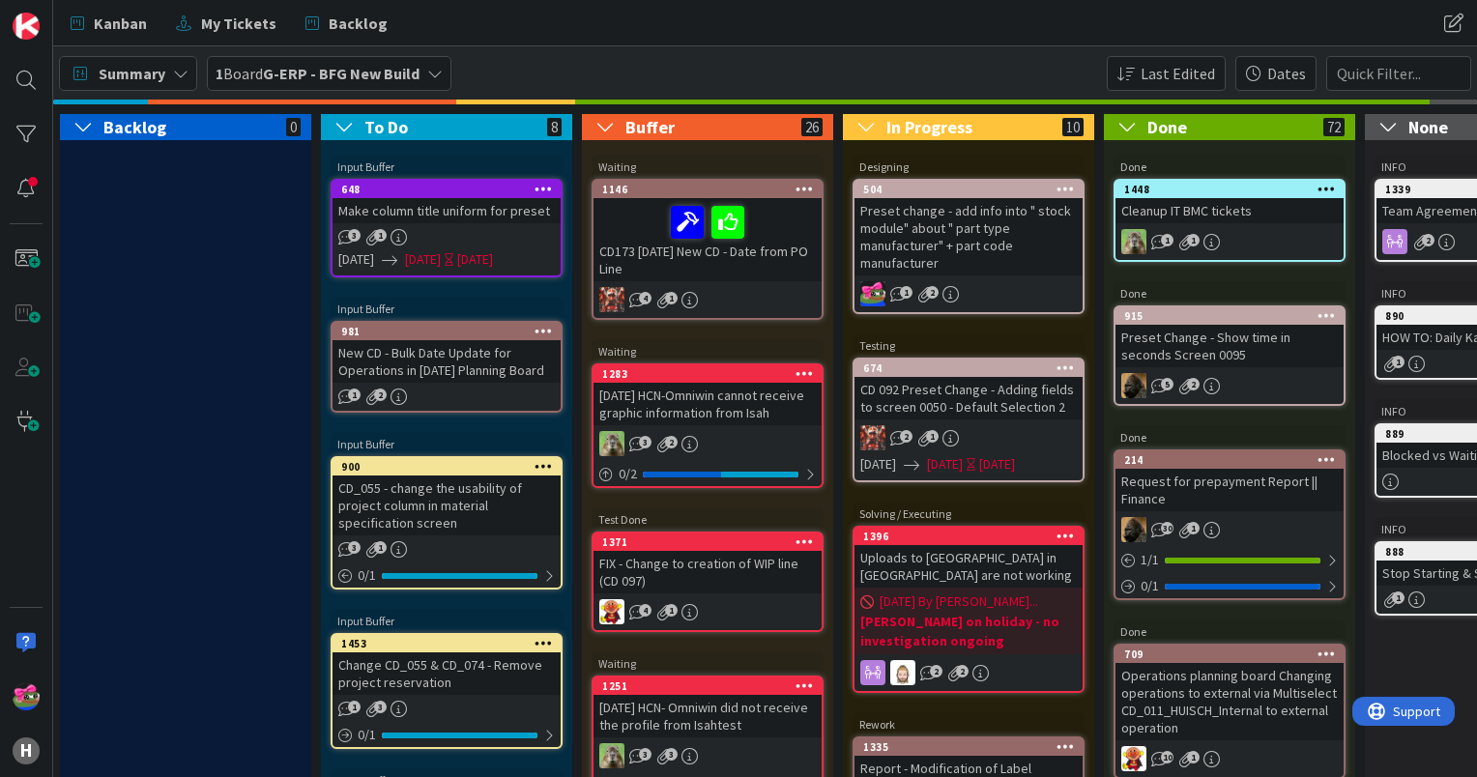
click at [283, 77] on b "G-ERP - BFG New Build" at bounding box center [341, 73] width 157 height 19
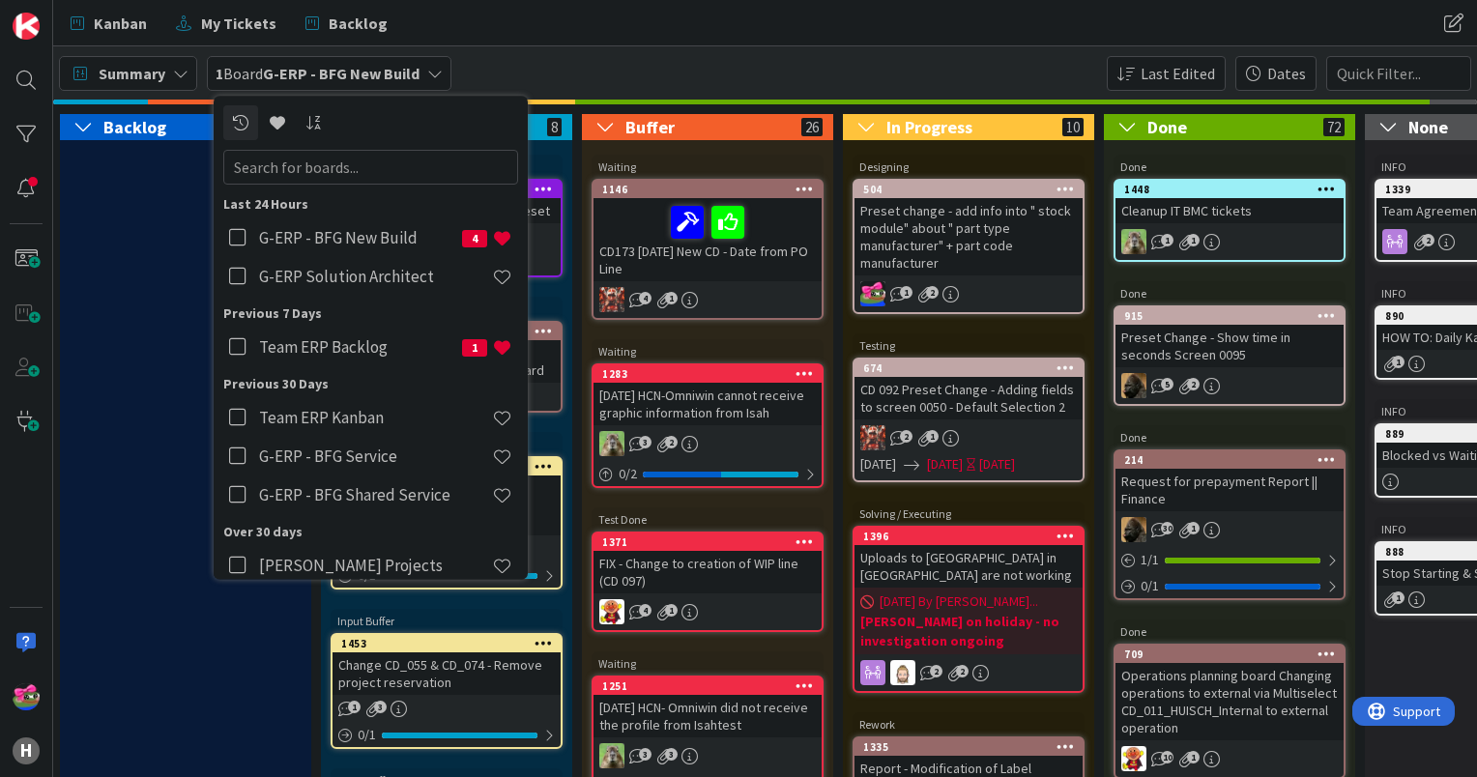
click at [120, 77] on span "Summary" at bounding box center [132, 73] width 67 height 23
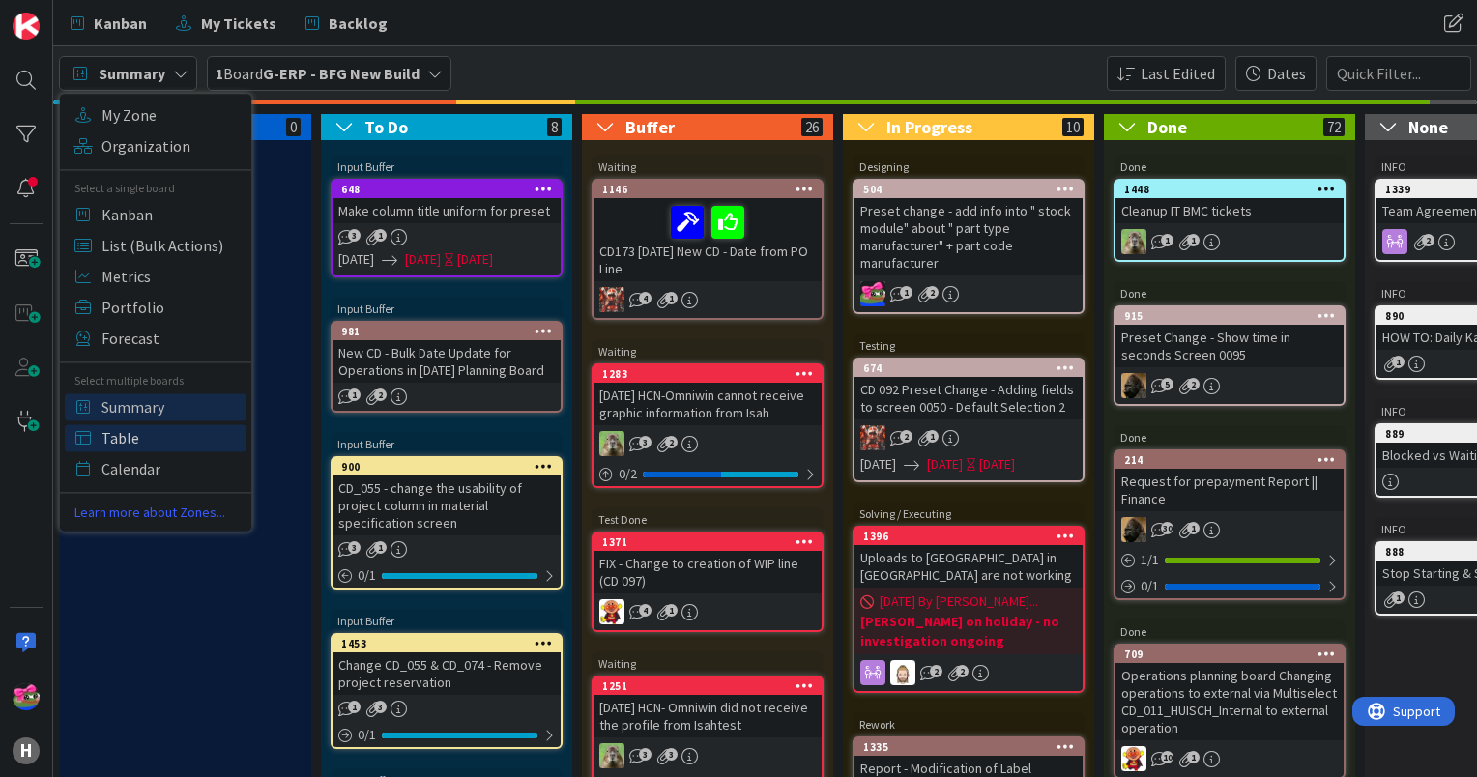
click at [111, 436] on span "Table" at bounding box center [170, 437] width 139 height 29
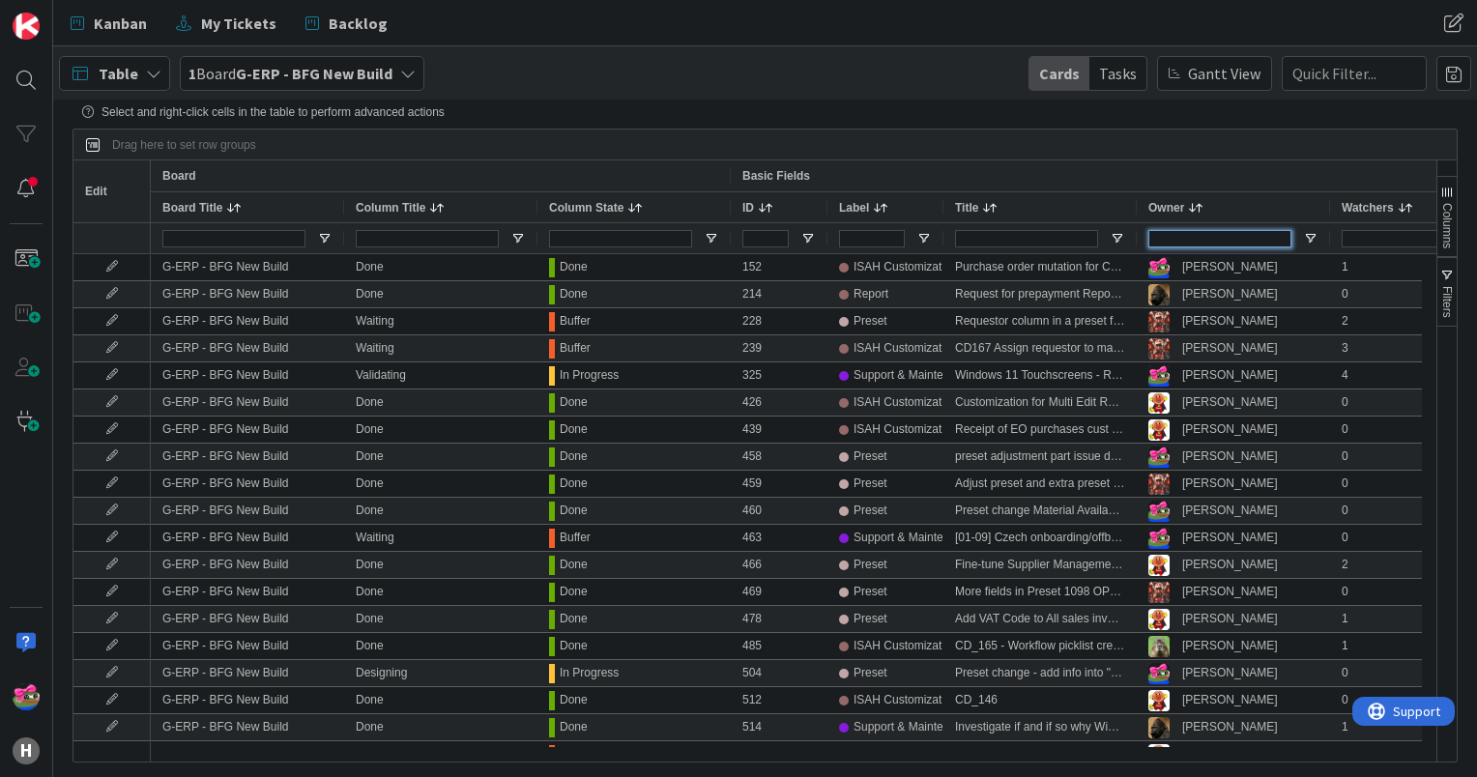
click at [1171, 241] on input "Owner Filter Input" at bounding box center [1219, 238] width 143 height 17
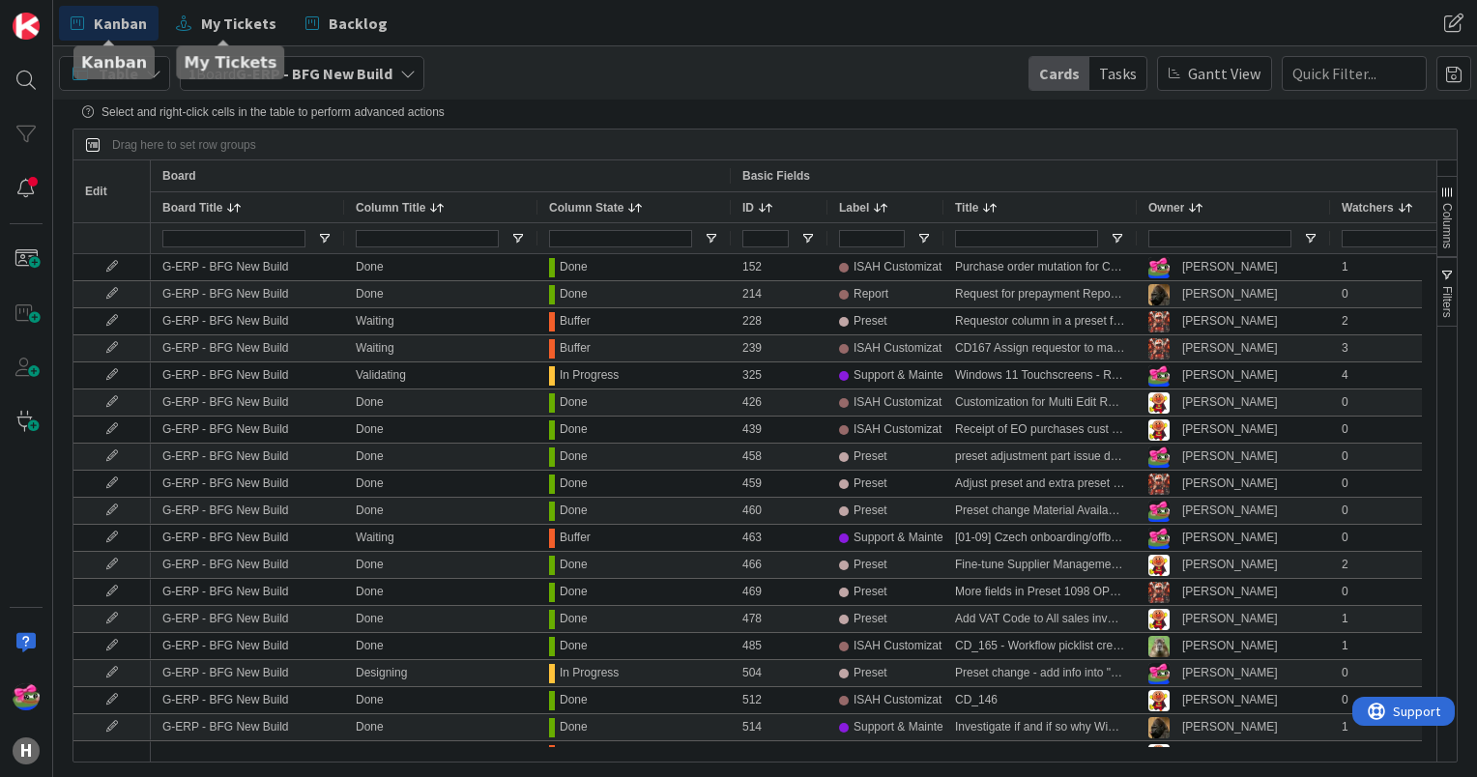
click at [130, 24] on span "Kanban" at bounding box center [120, 23] width 53 height 23
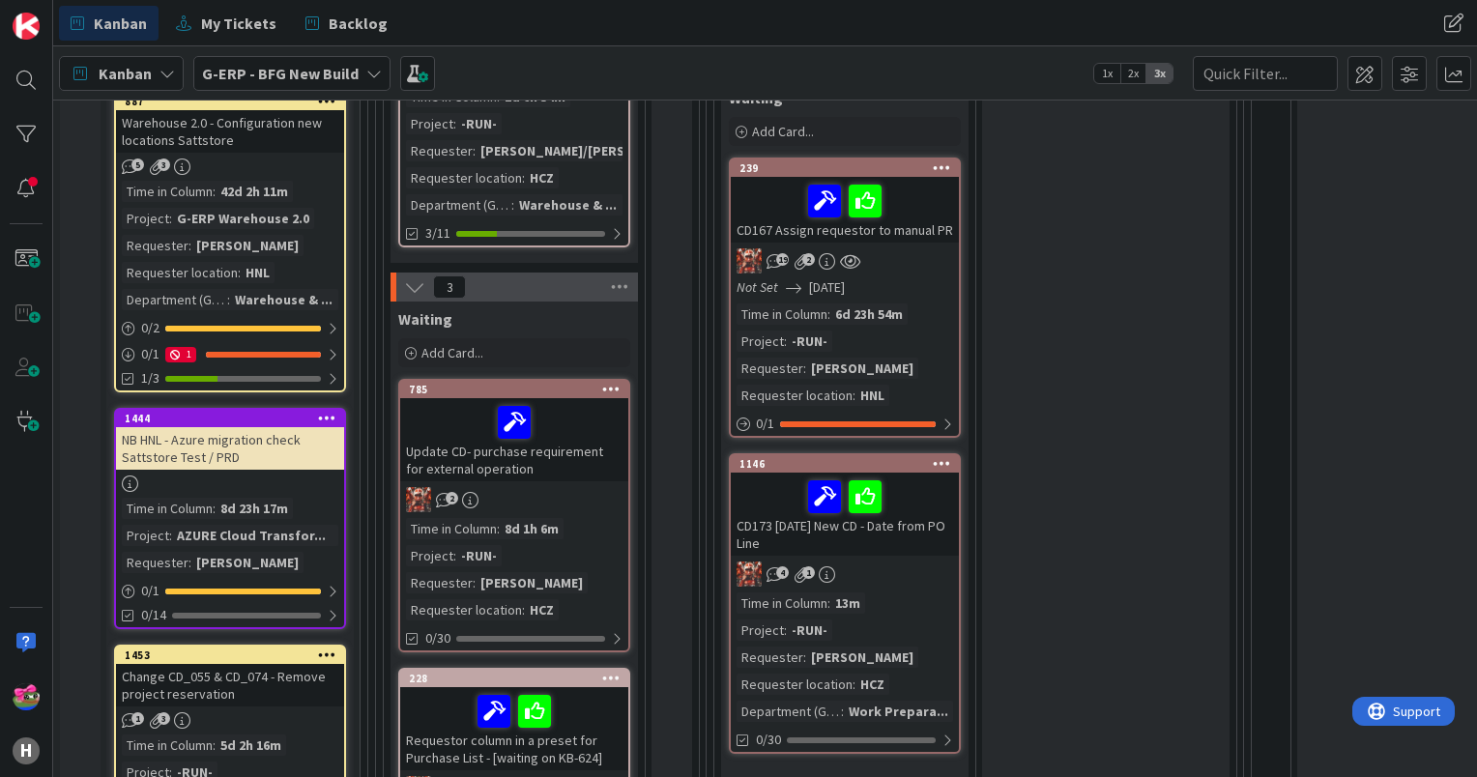
scroll to position [580, 0]
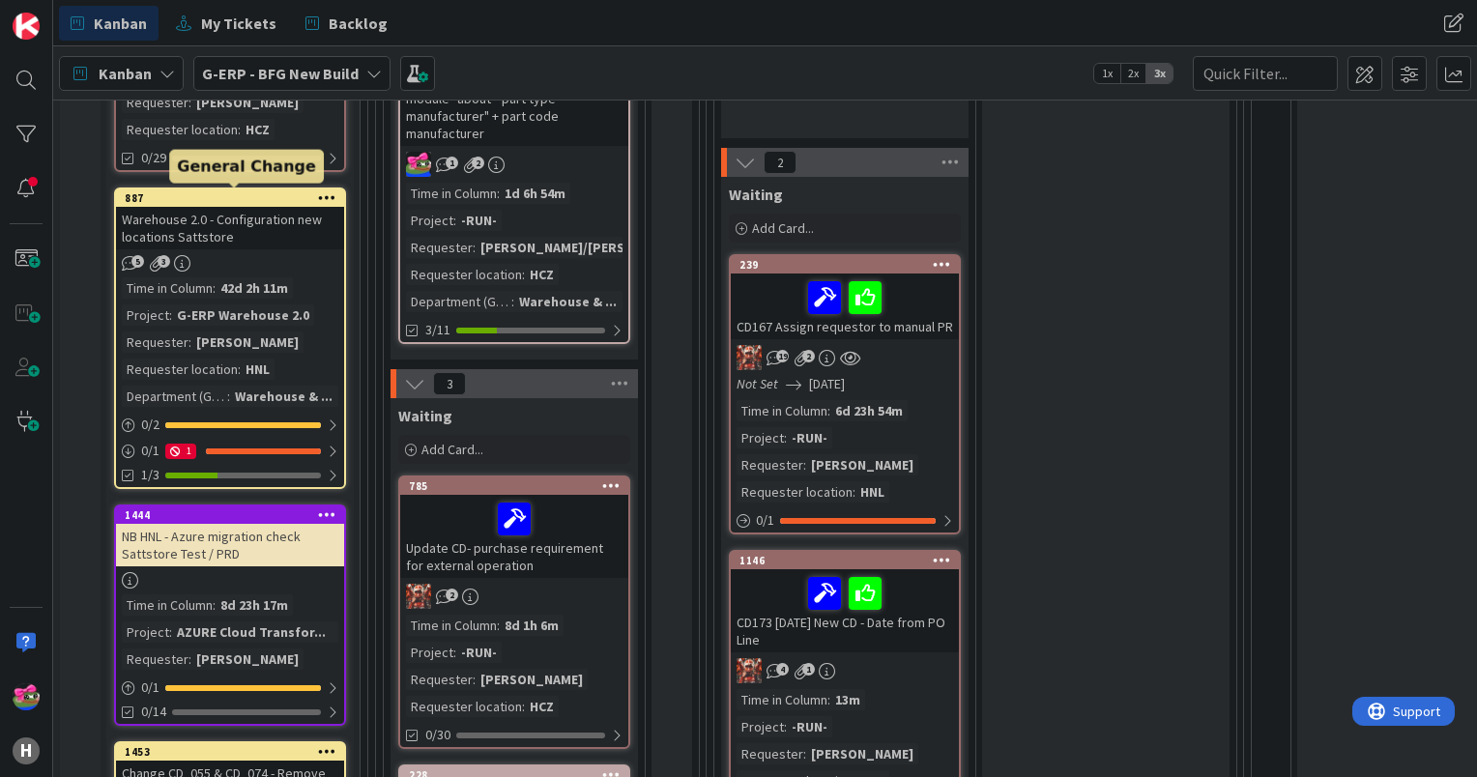
click at [231, 195] on div "887" at bounding box center [234, 198] width 219 height 14
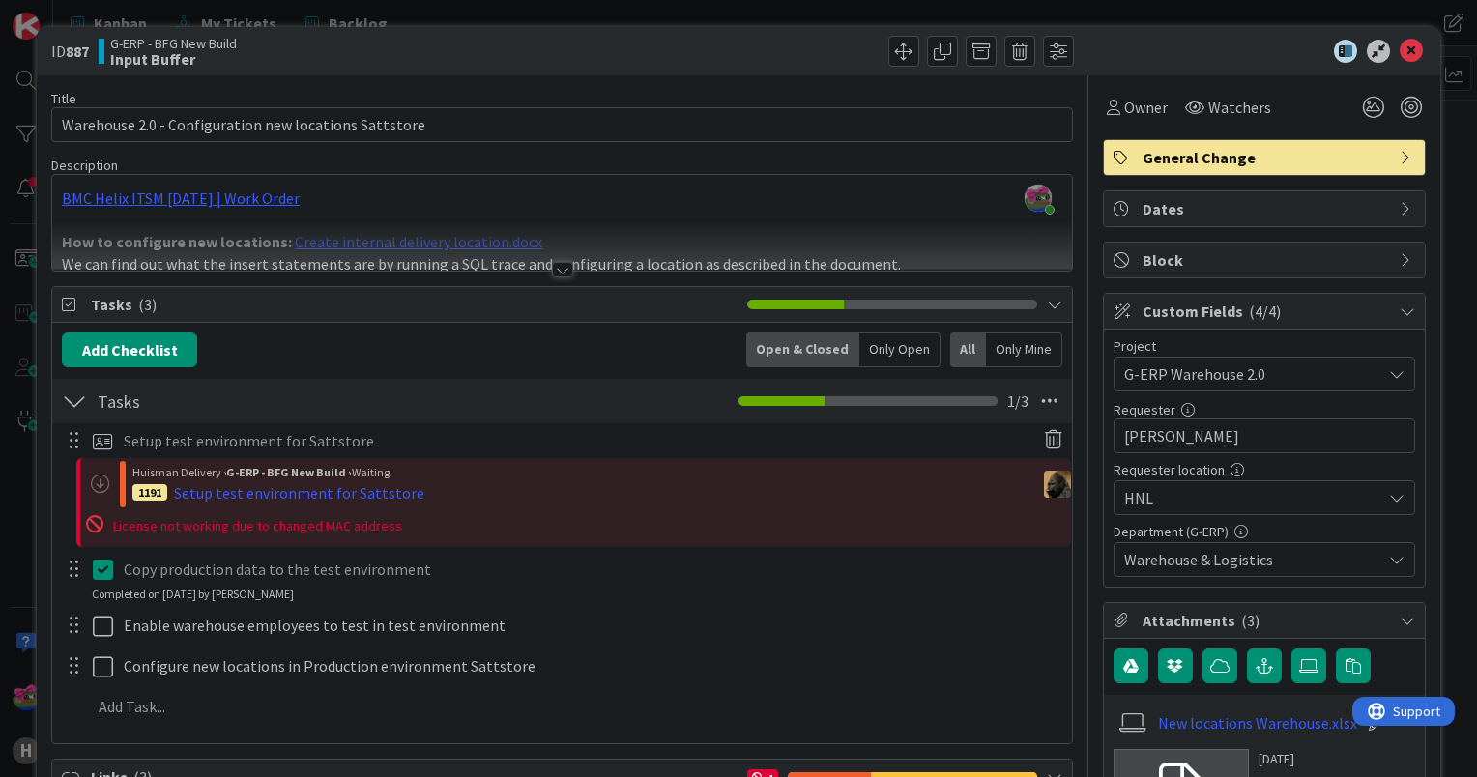
click at [1400, 57] on icon at bounding box center [1411, 51] width 23 height 23
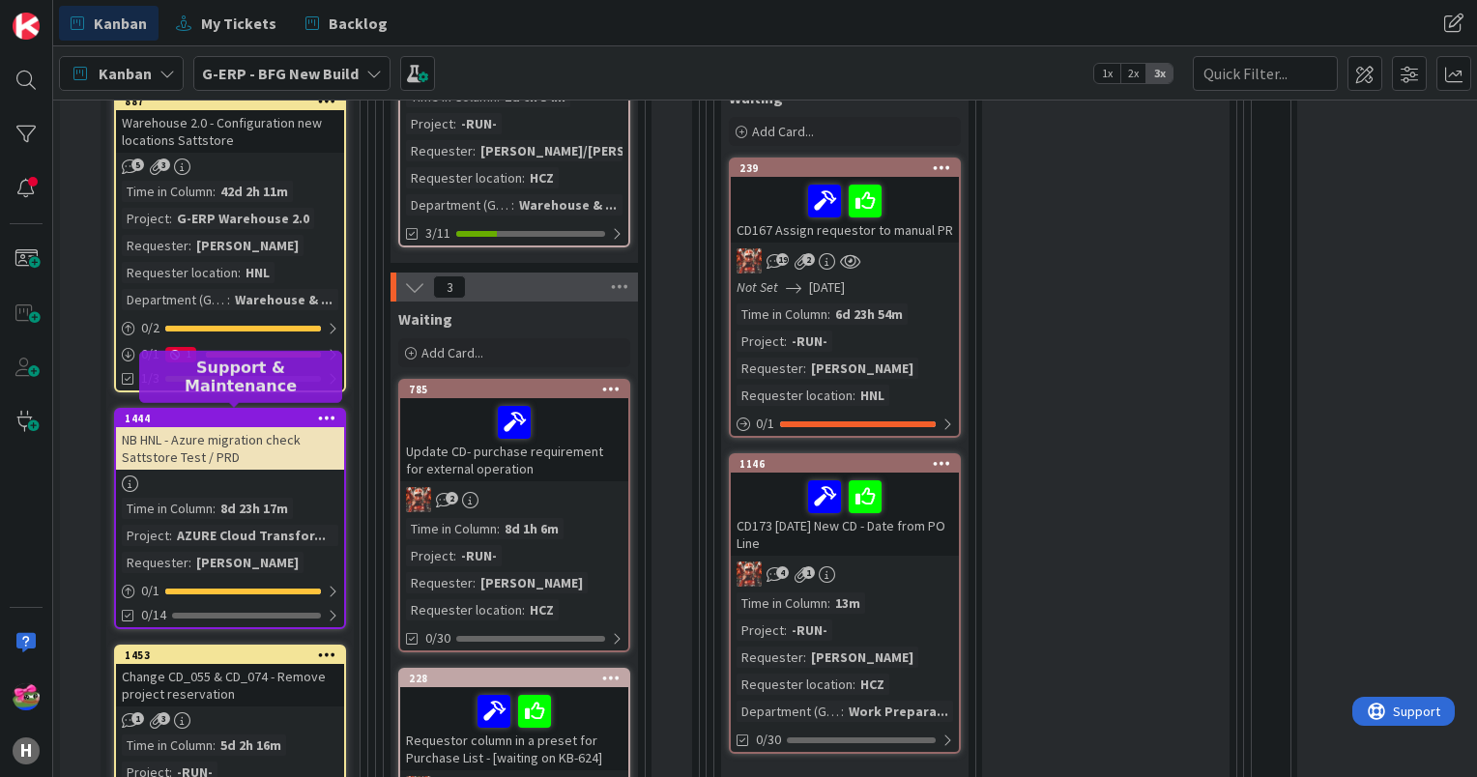
click at [249, 413] on div "1444" at bounding box center [234, 419] width 219 height 14
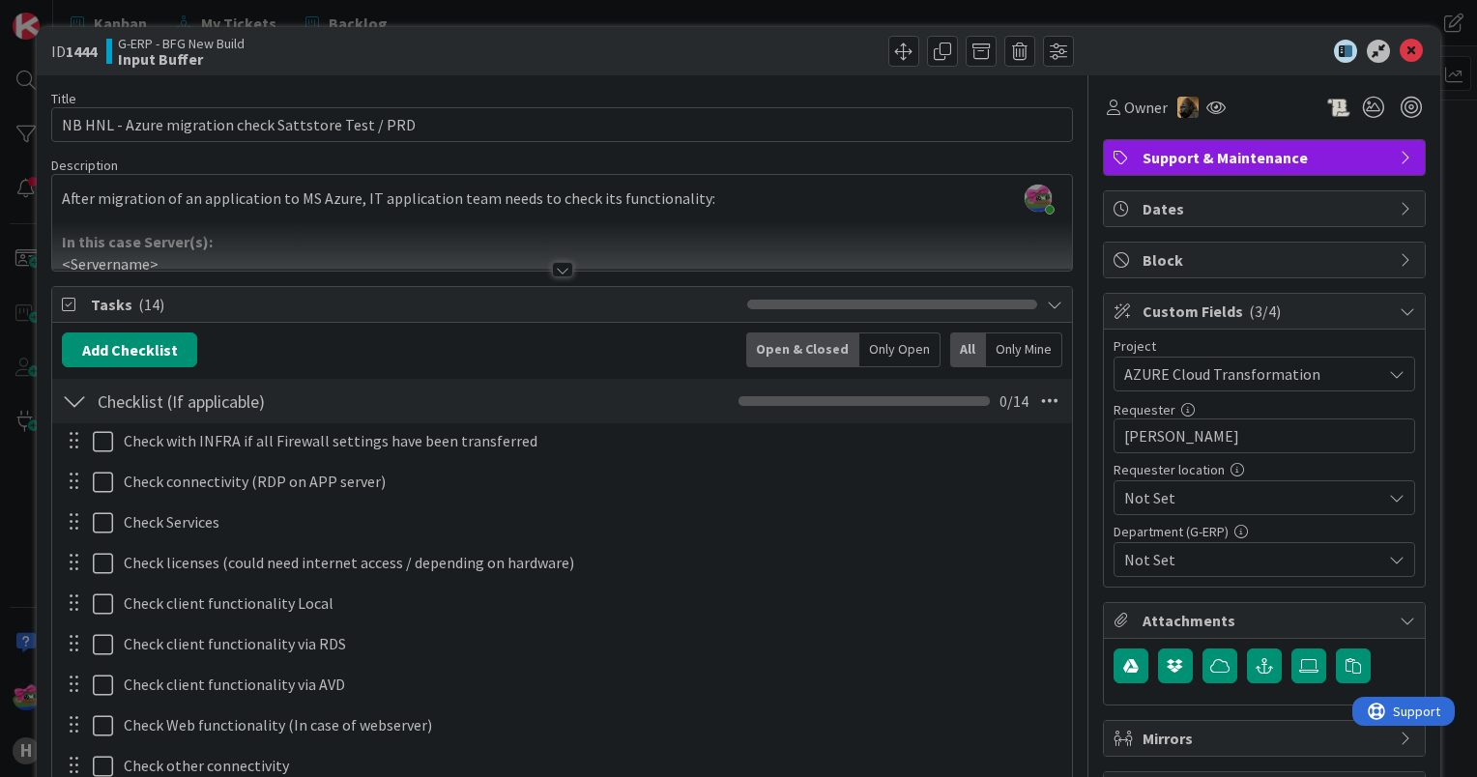
click at [560, 262] on div at bounding box center [562, 269] width 21 height 15
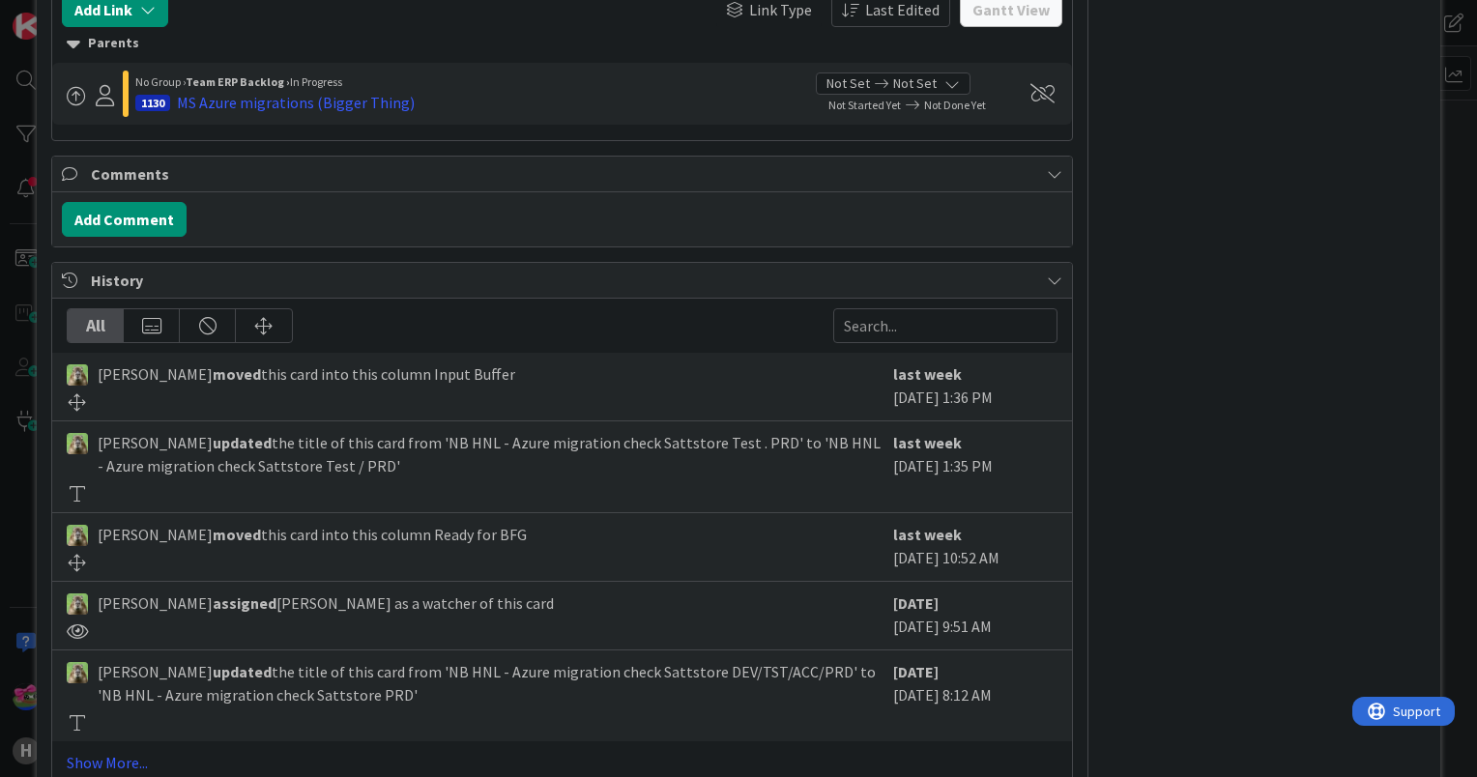
scroll to position [1379, 0]
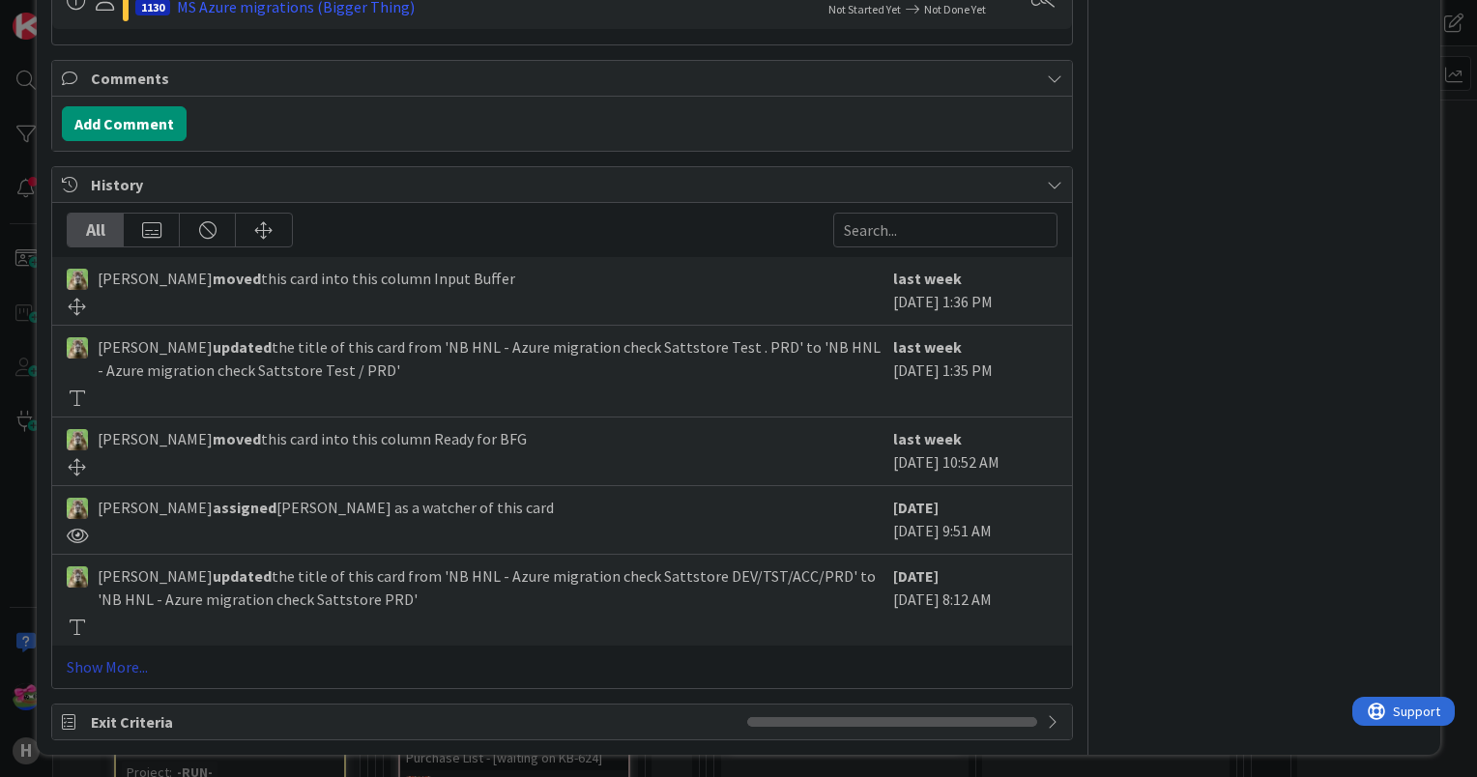
click at [114, 663] on link "Show More..." at bounding box center [562, 666] width 991 height 23
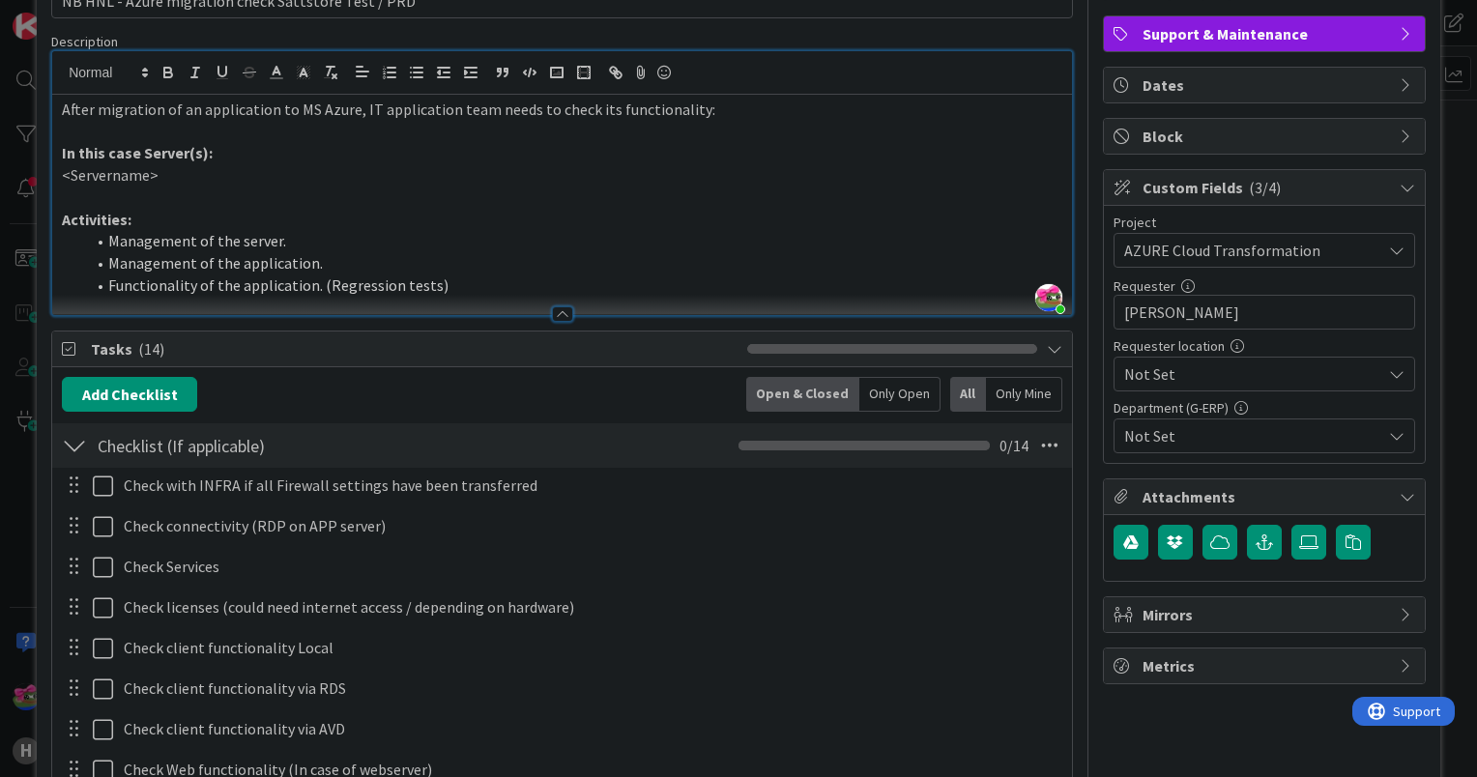
scroll to position [0, 0]
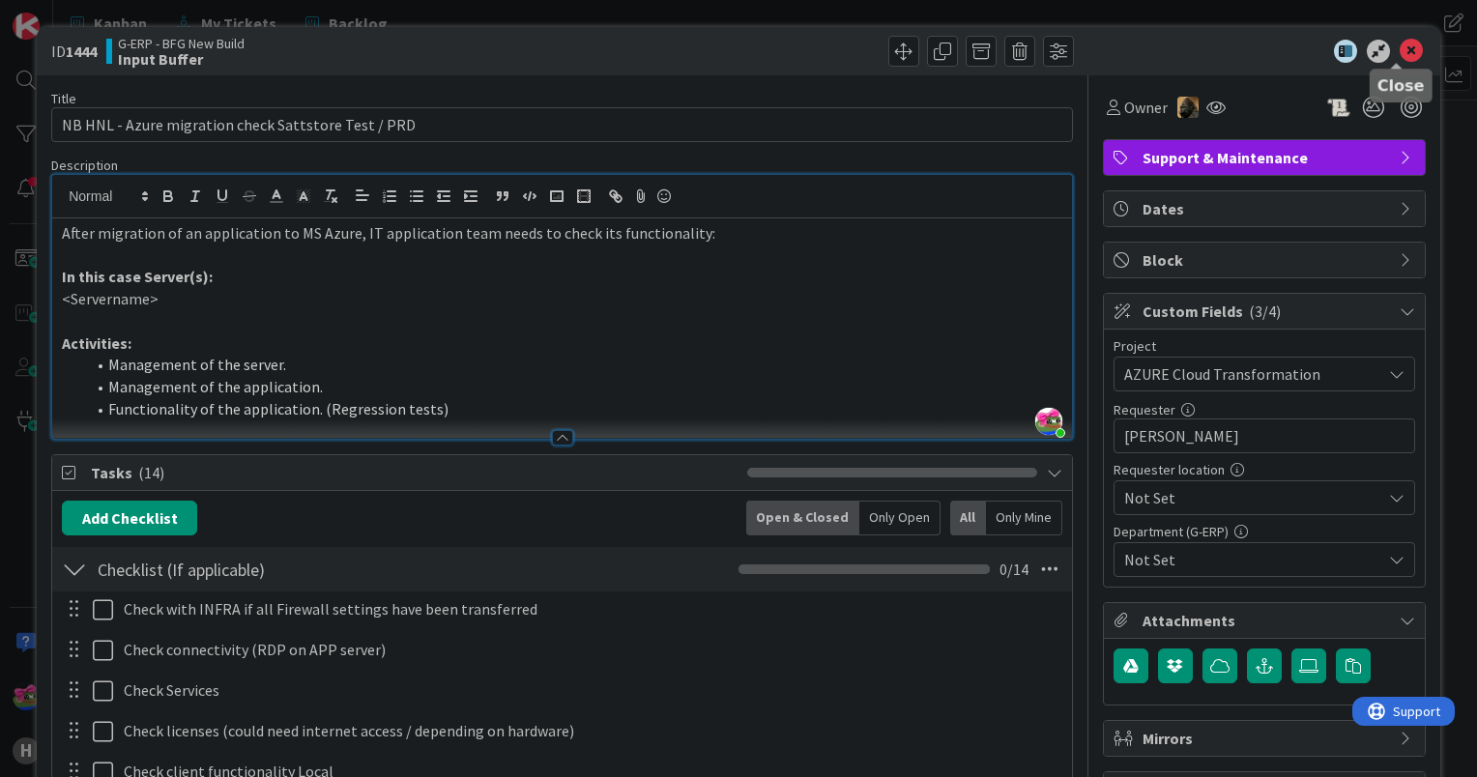
click at [1400, 56] on icon at bounding box center [1411, 51] width 23 height 23
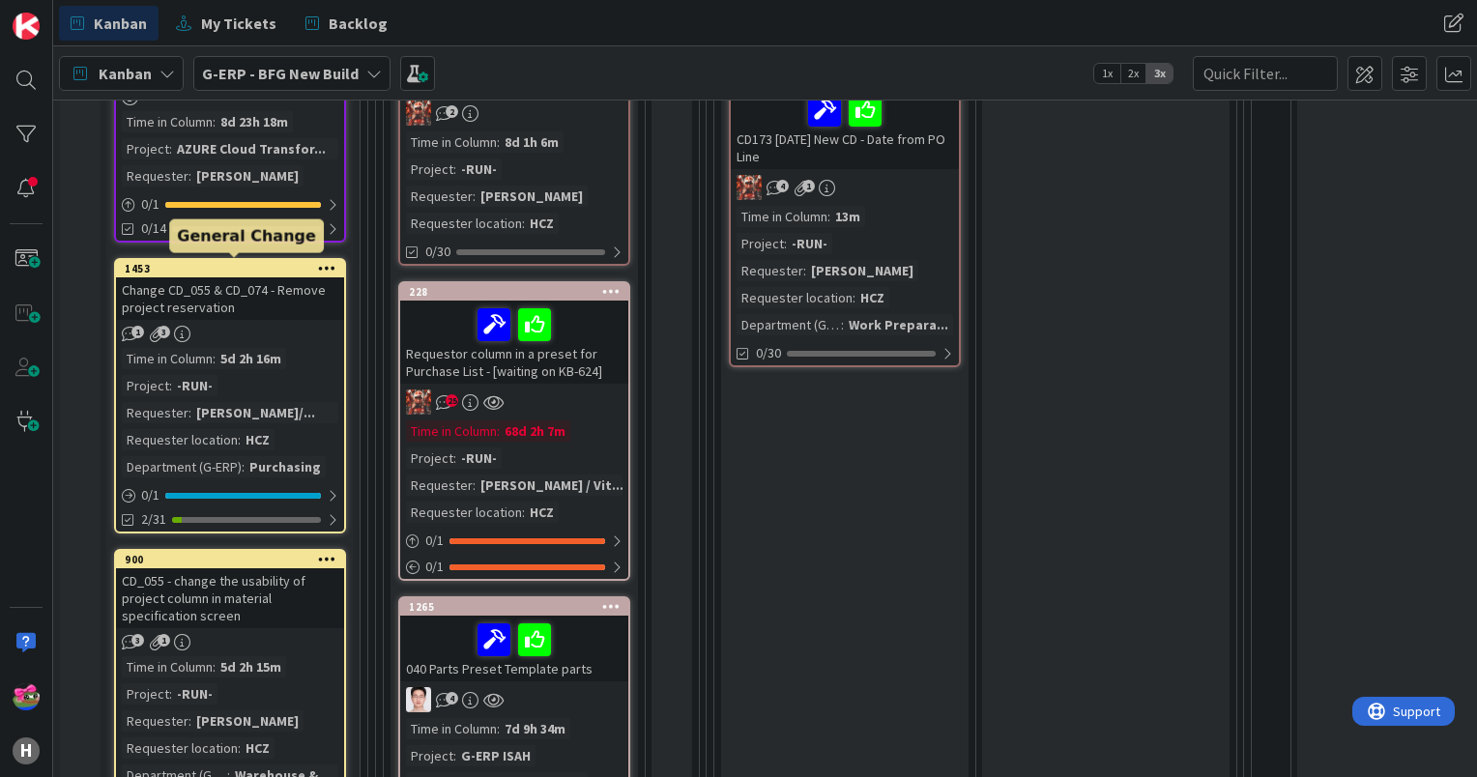
click at [214, 270] on div "1453" at bounding box center [234, 269] width 219 height 14
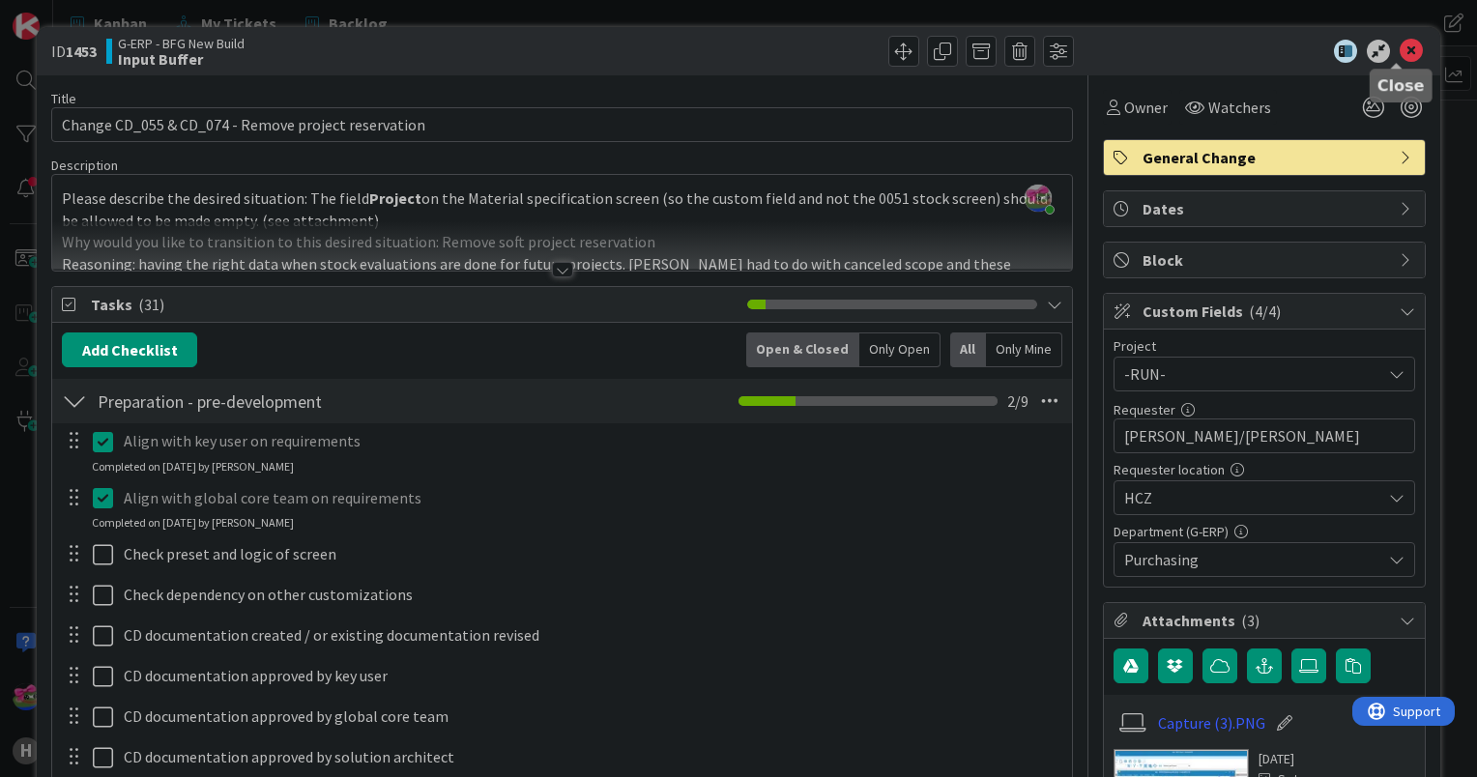
click at [1400, 54] on icon at bounding box center [1411, 51] width 23 height 23
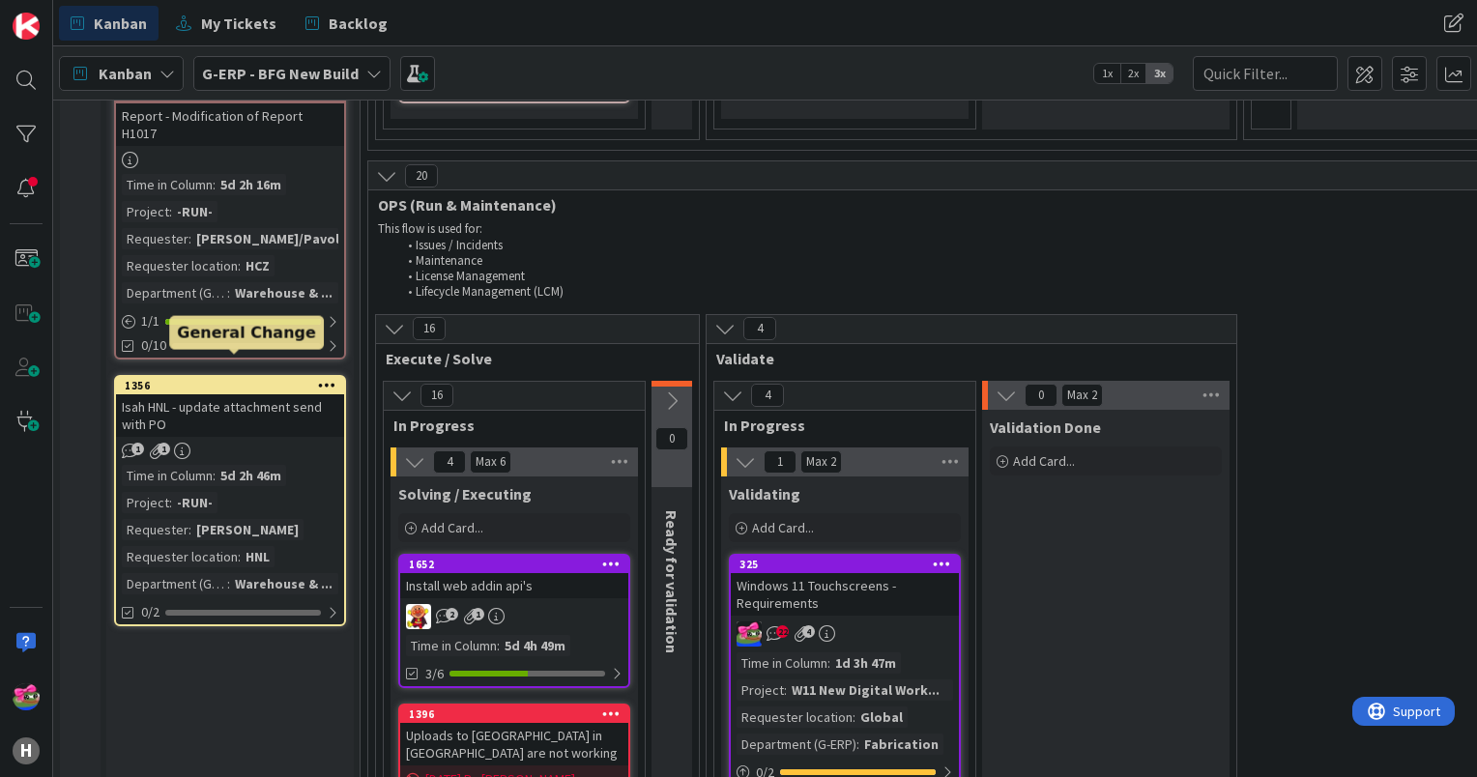
click at [263, 379] on div "1356" at bounding box center [234, 386] width 219 height 14
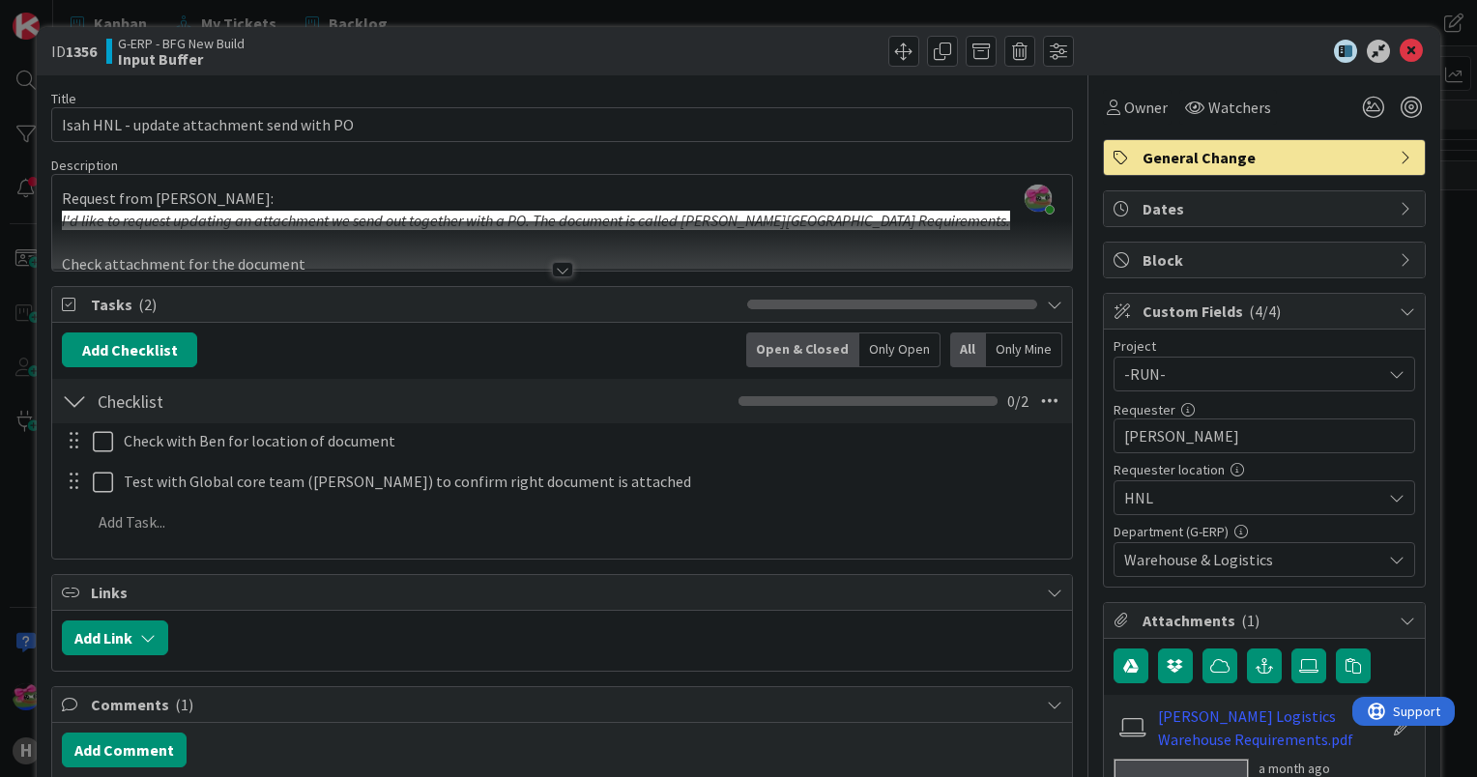
click at [552, 266] on div at bounding box center [562, 269] width 21 height 15
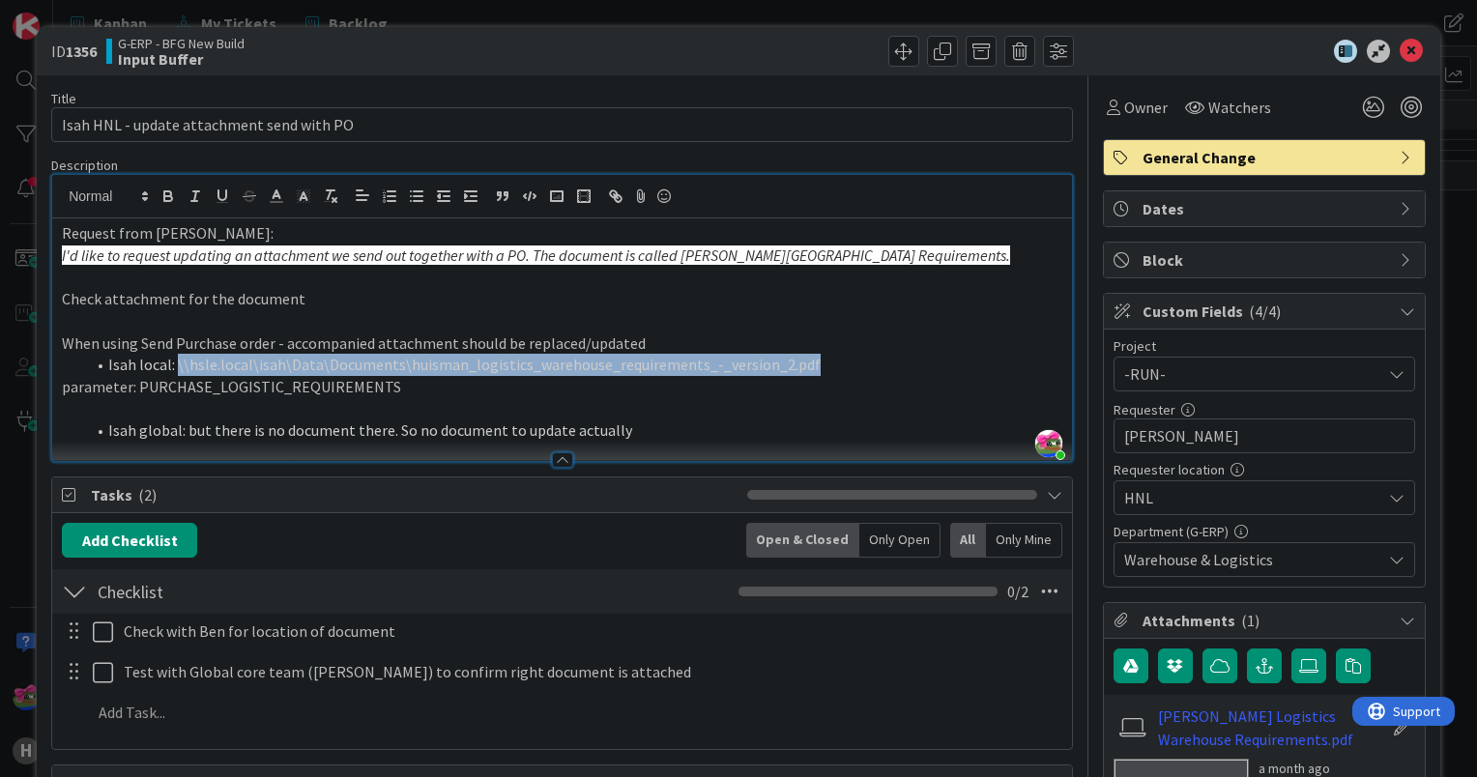
drag, startPoint x: 175, startPoint y: 369, endPoint x: 808, endPoint y: 362, distance: 633.1
click at [808, 362] on li "Isah local: \\hsle.local\isah\Data\Documents\huisman_logistics_warehouse_requir…" at bounding box center [573, 365] width 977 height 22
copy li "\\hsle.local\isah\Data\Documents\huisman_logistics_warehouse_requirements_-_ver…"
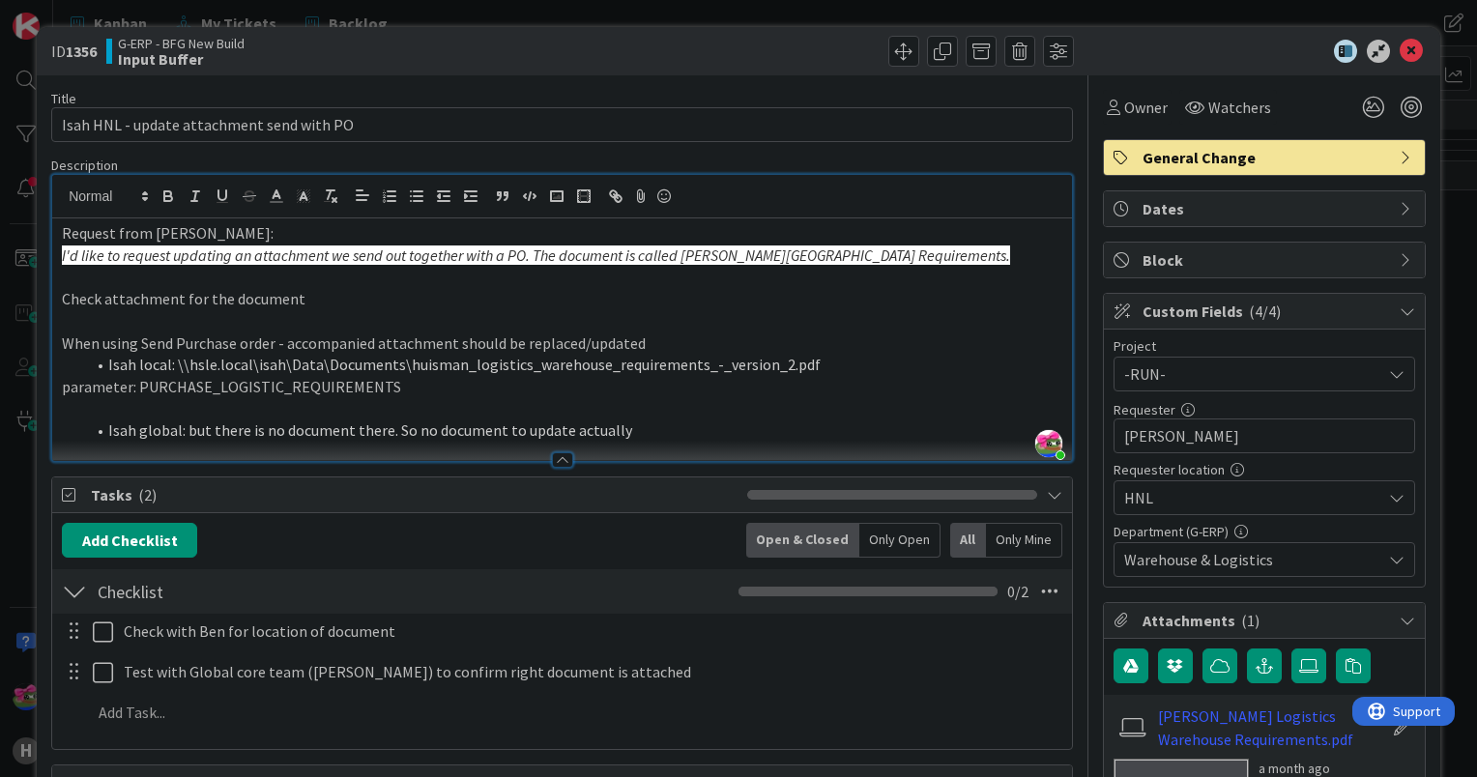
click at [398, 388] on p "parameter: PURCHASE_LOGISTIC_REQUIREMENTS" at bounding box center [562, 387] width 1000 height 22
drag, startPoint x: 398, startPoint y: 388, endPoint x: 162, endPoint y: 384, distance: 235.9
click at [162, 384] on p "parameter: PURCHASE_LOGISTIC_REQUIREMENTS" at bounding box center [562, 387] width 1000 height 22
copy p "PURCHASE_LOGISTIC_REQUIREMENTS"
click at [1400, 49] on icon at bounding box center [1411, 51] width 23 height 23
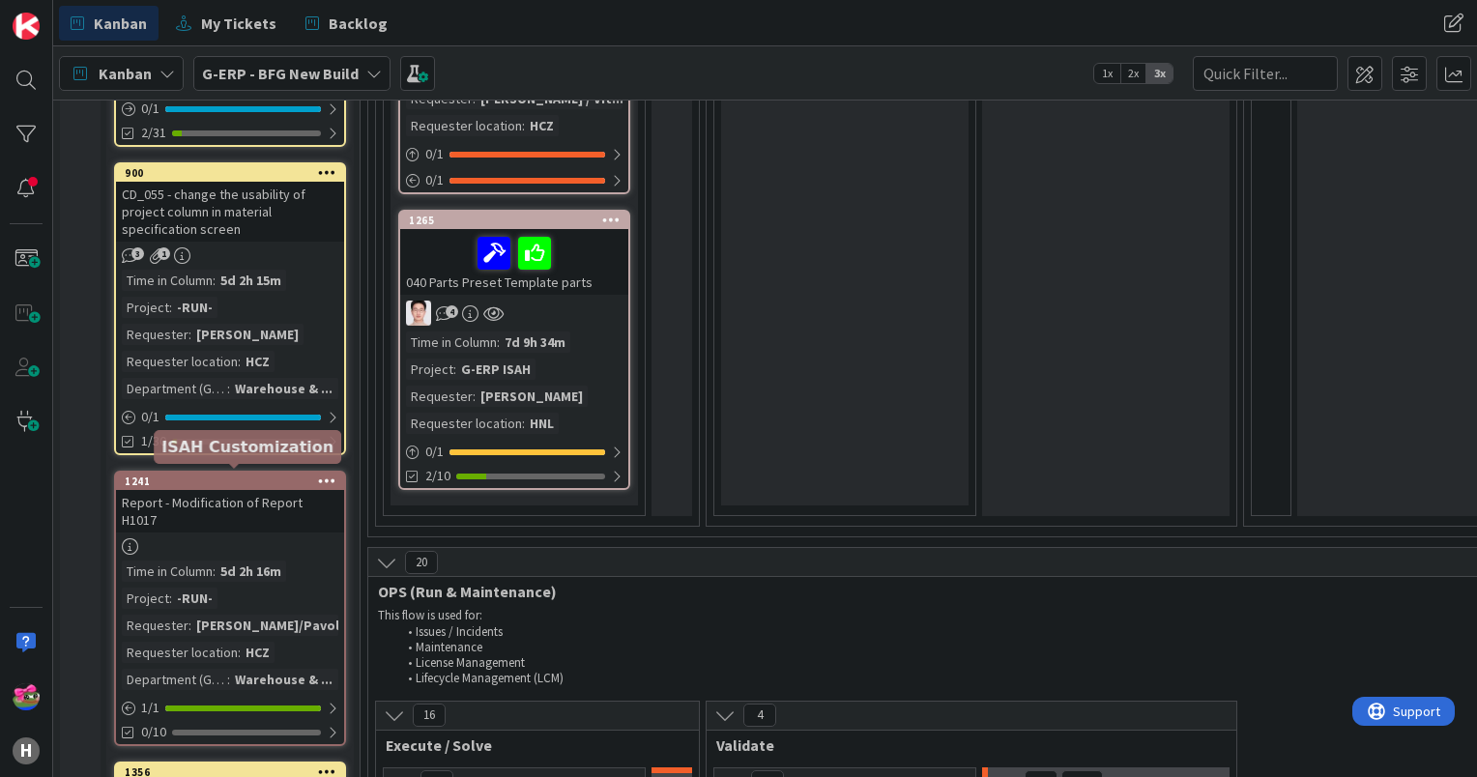
click at [215, 475] on div "1241" at bounding box center [234, 482] width 219 height 14
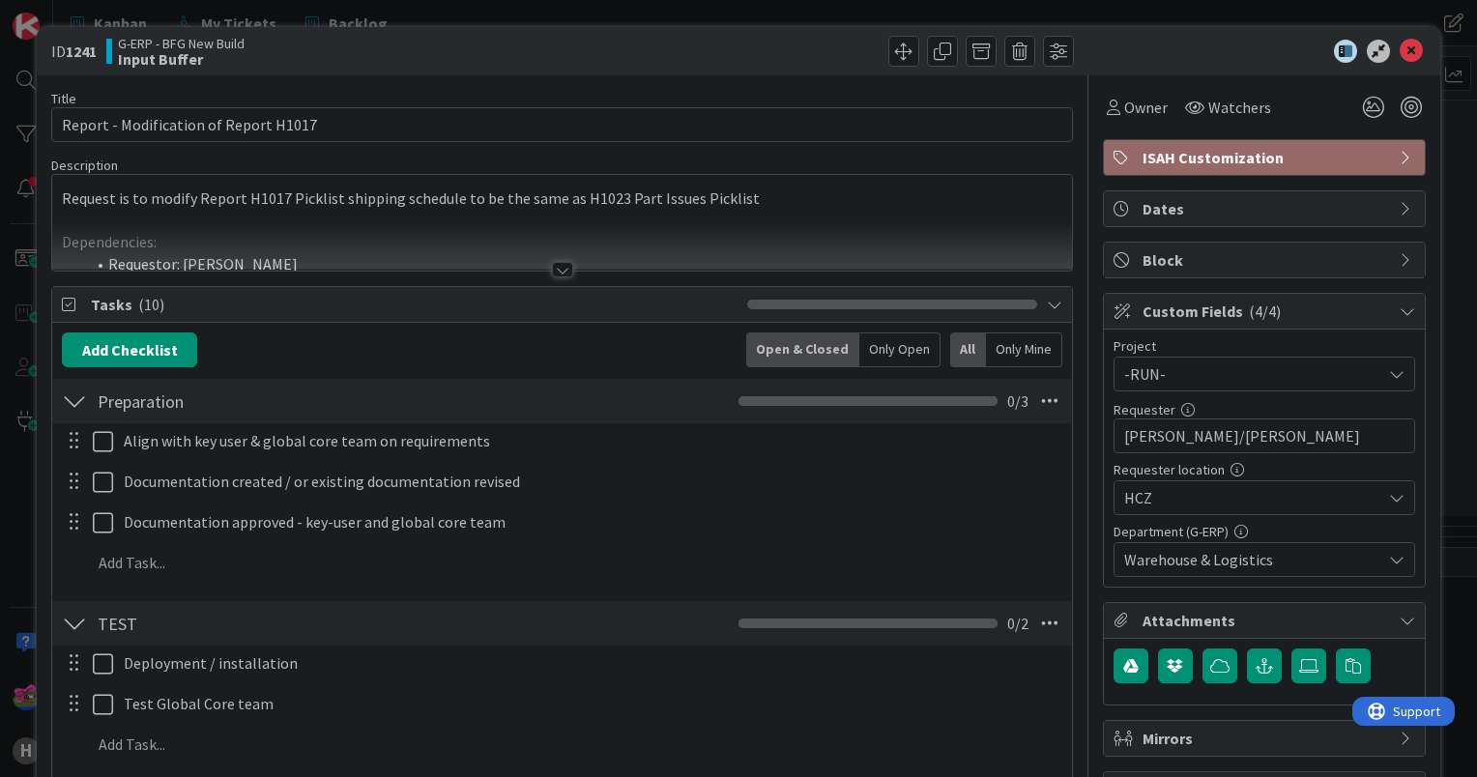
click at [556, 267] on div at bounding box center [562, 269] width 21 height 15
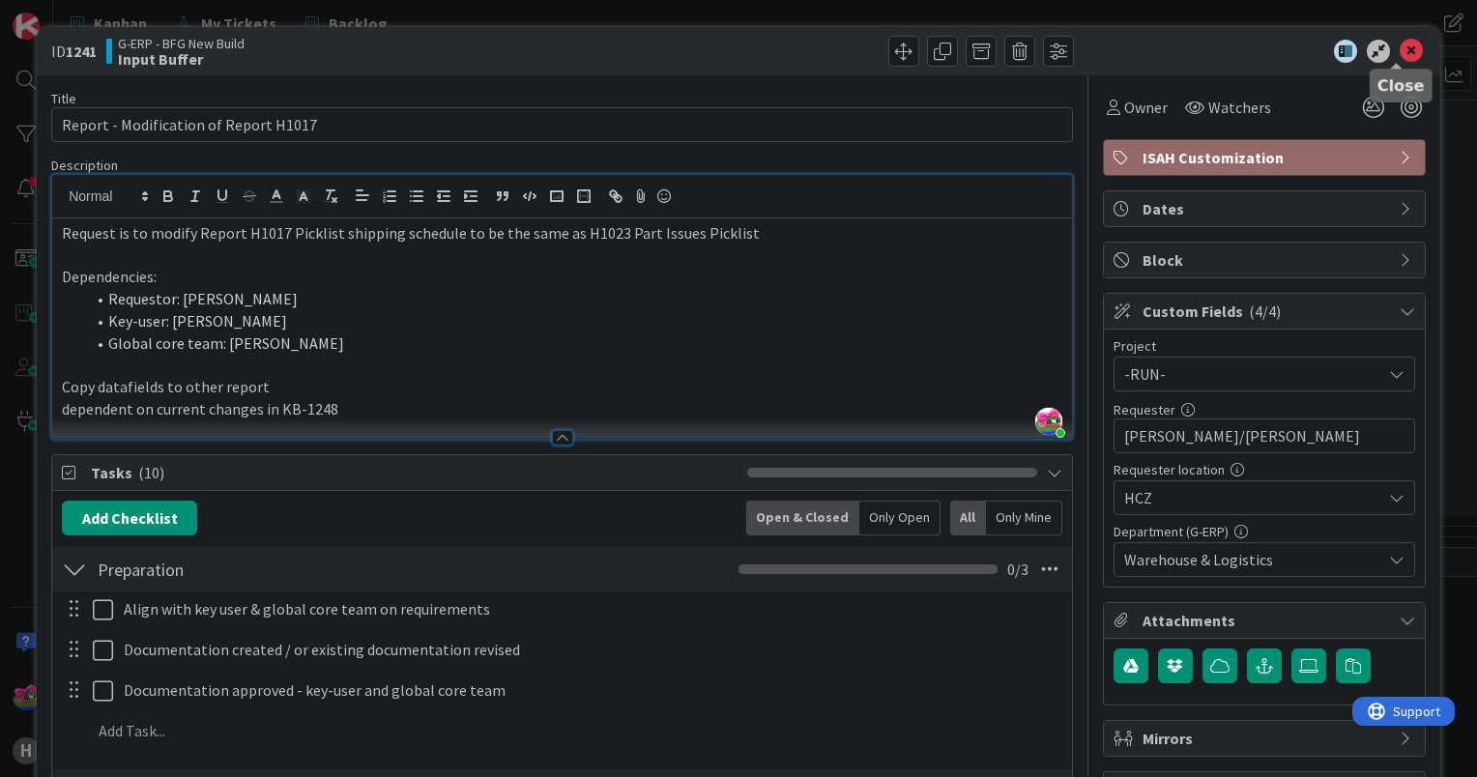
click at [1402, 46] on icon at bounding box center [1411, 51] width 23 height 23
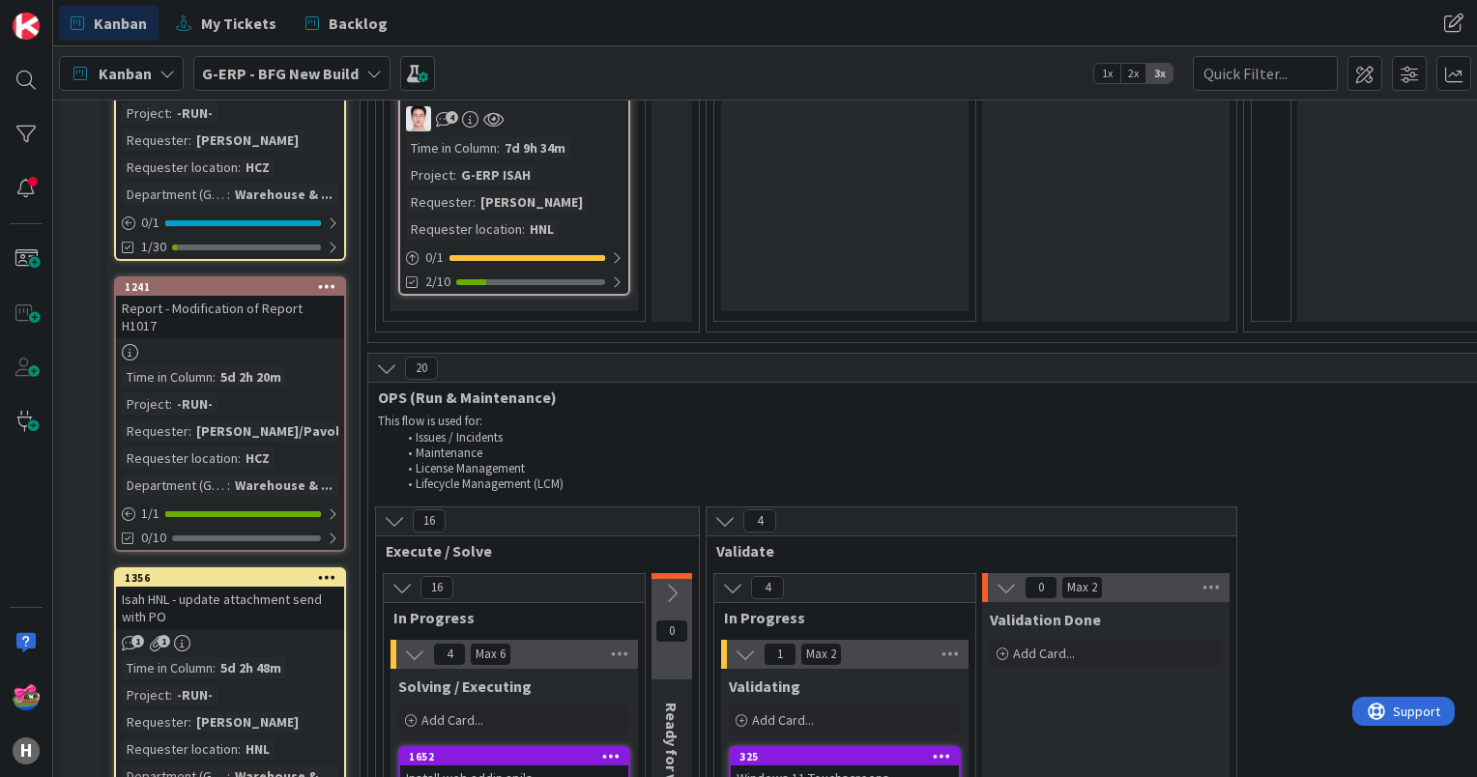
scroll to position [1643, 0]
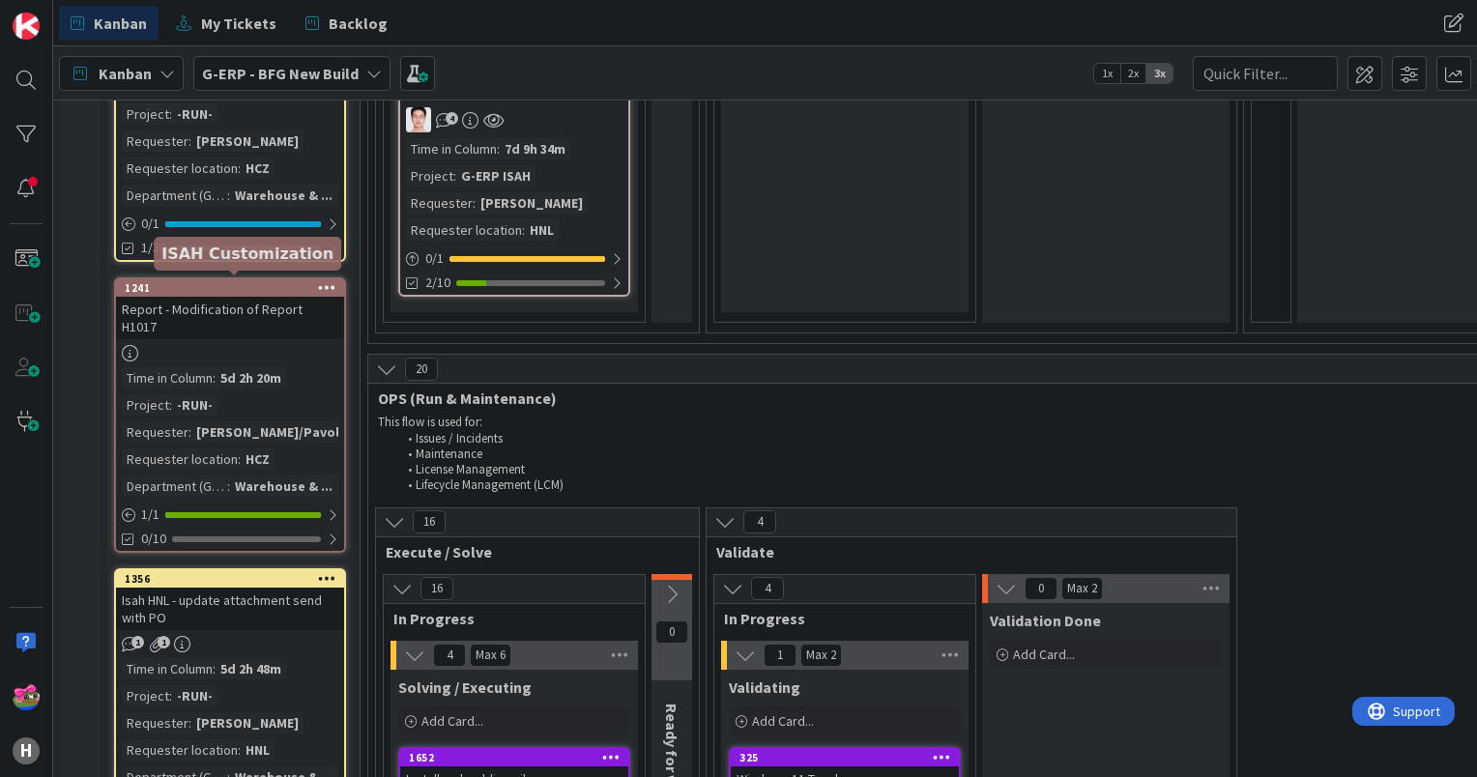
click at [255, 281] on div "1241" at bounding box center [234, 288] width 219 height 14
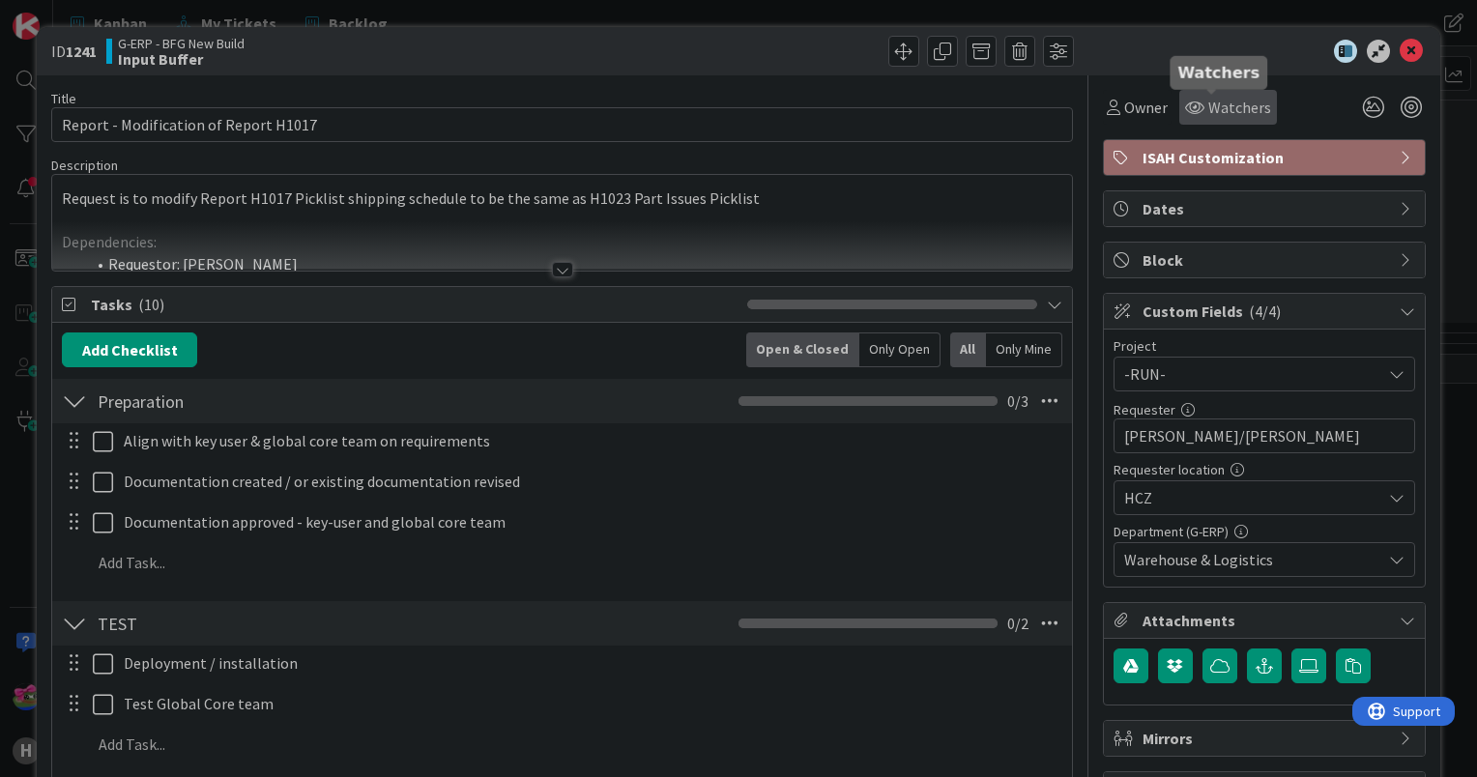
click at [1237, 101] on span "Watchers" at bounding box center [1239, 107] width 63 height 23
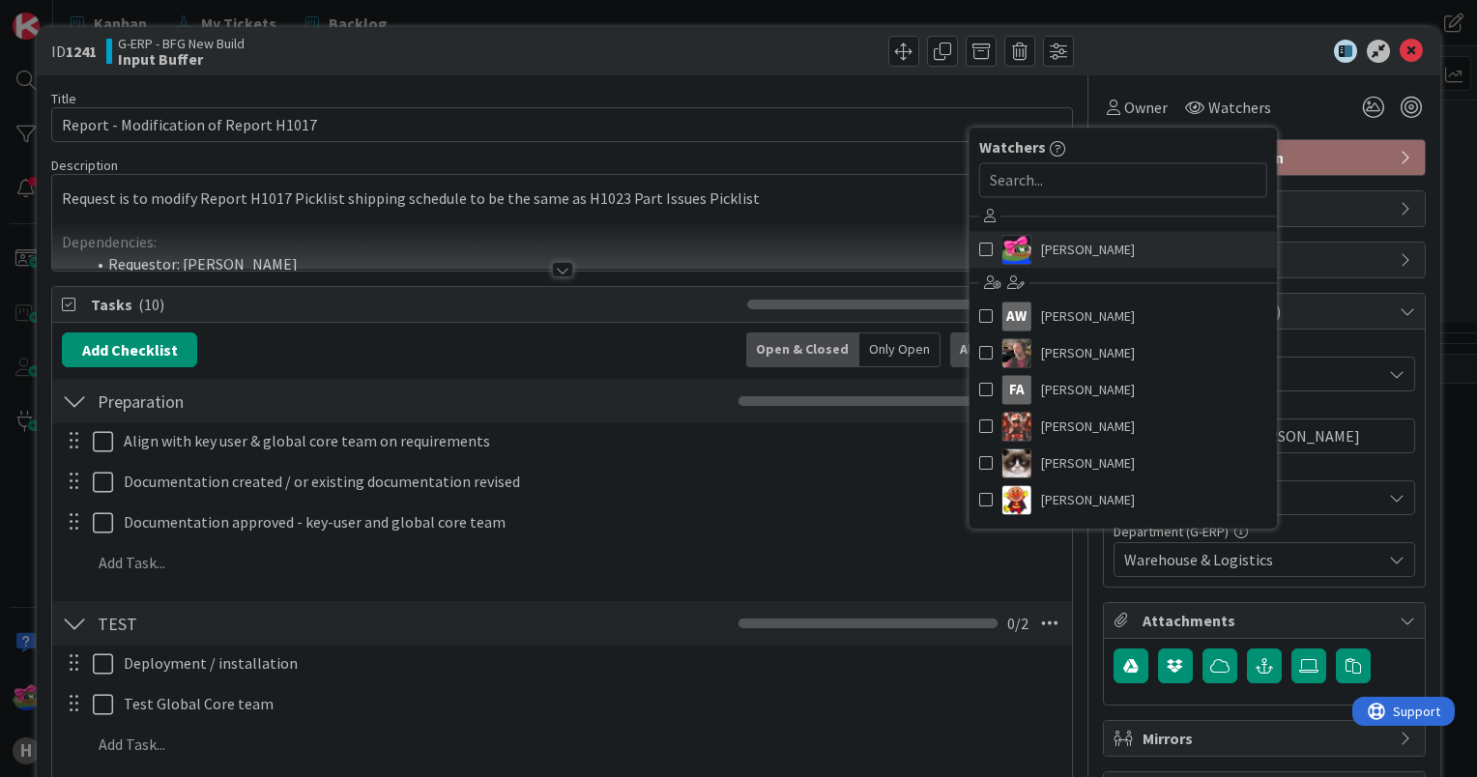
click at [979, 250] on span at bounding box center [986, 249] width 14 height 29
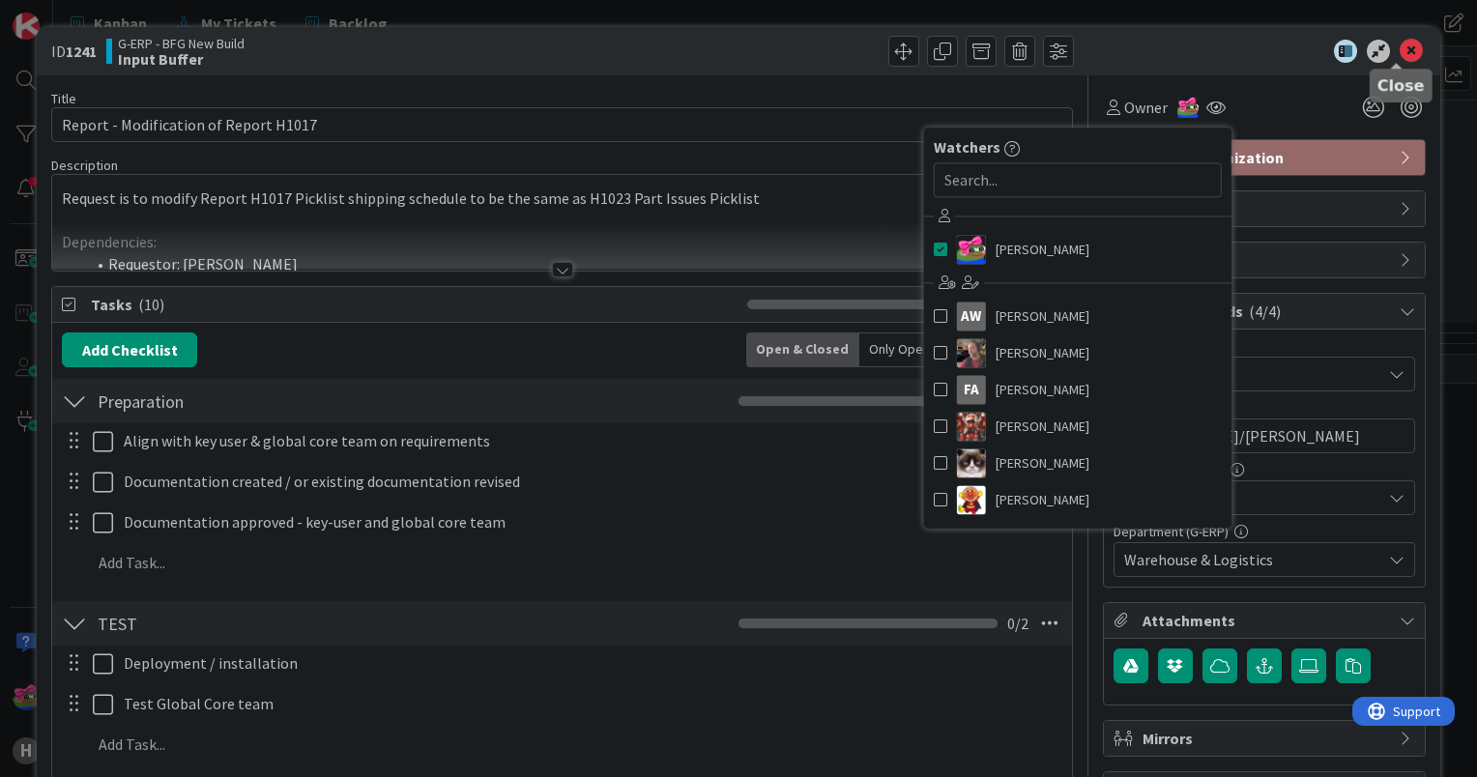
click at [1400, 47] on icon at bounding box center [1411, 51] width 23 height 23
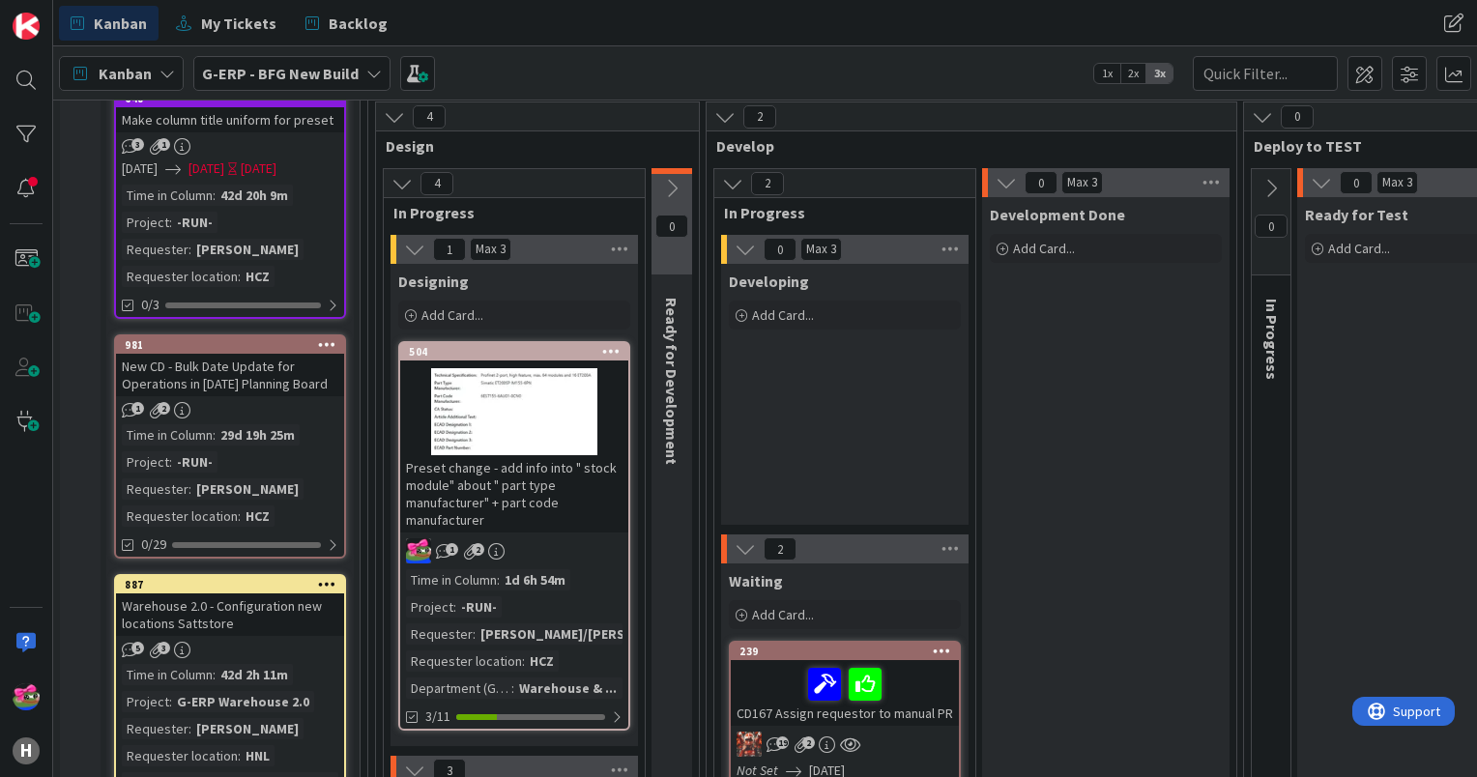
scroll to position [193, 0]
click at [244, 339] on div "981" at bounding box center [234, 345] width 219 height 14
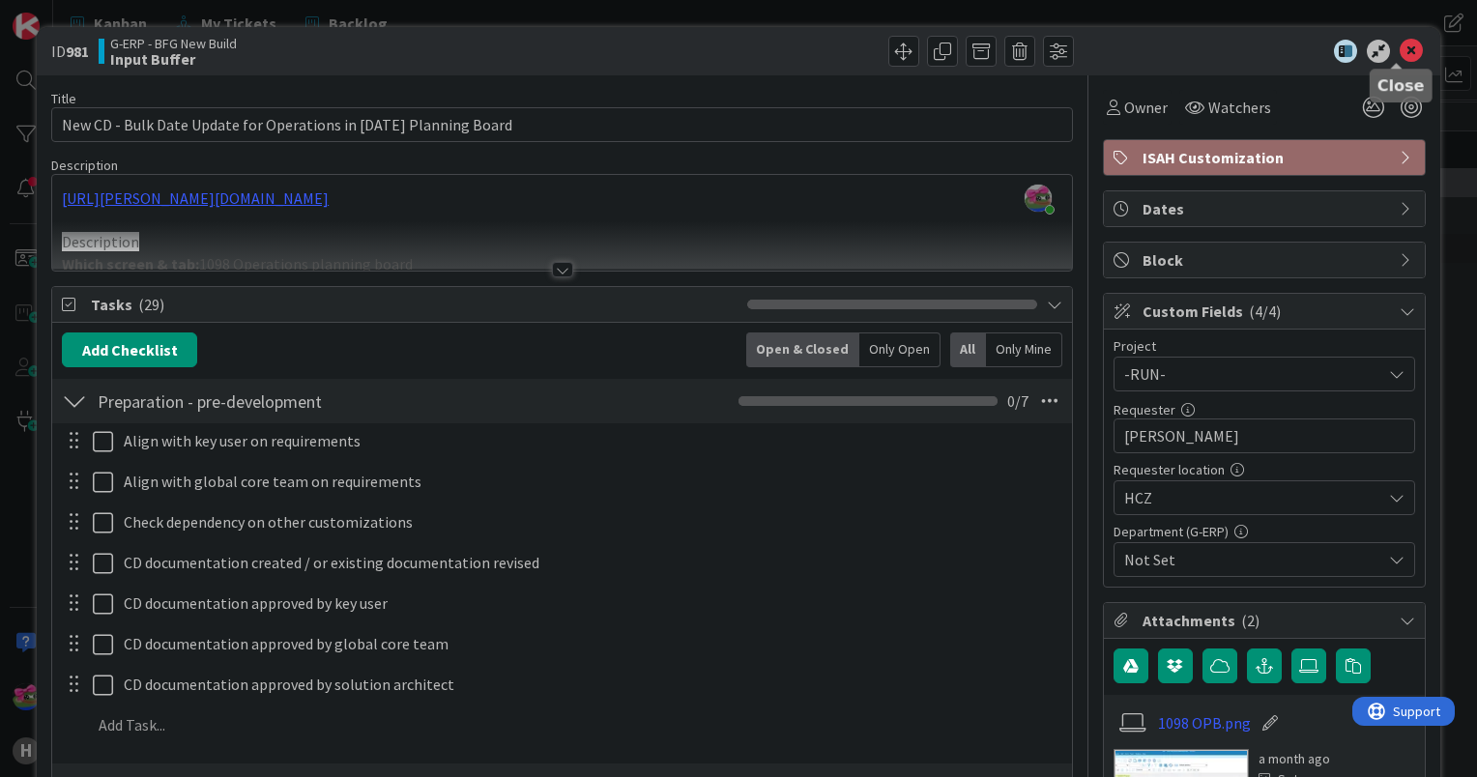
click at [1400, 55] on icon at bounding box center [1411, 51] width 23 height 23
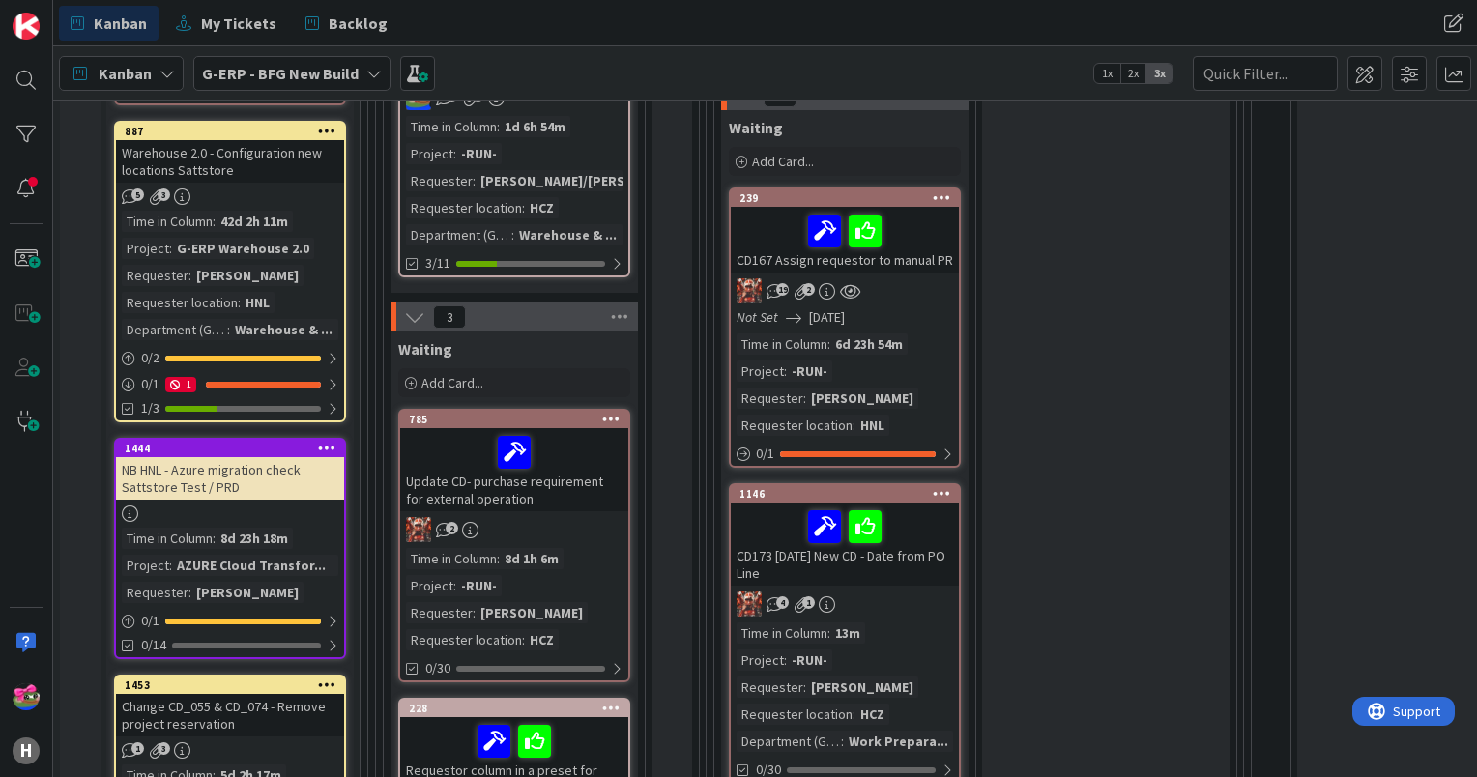
scroll to position [773, 0]
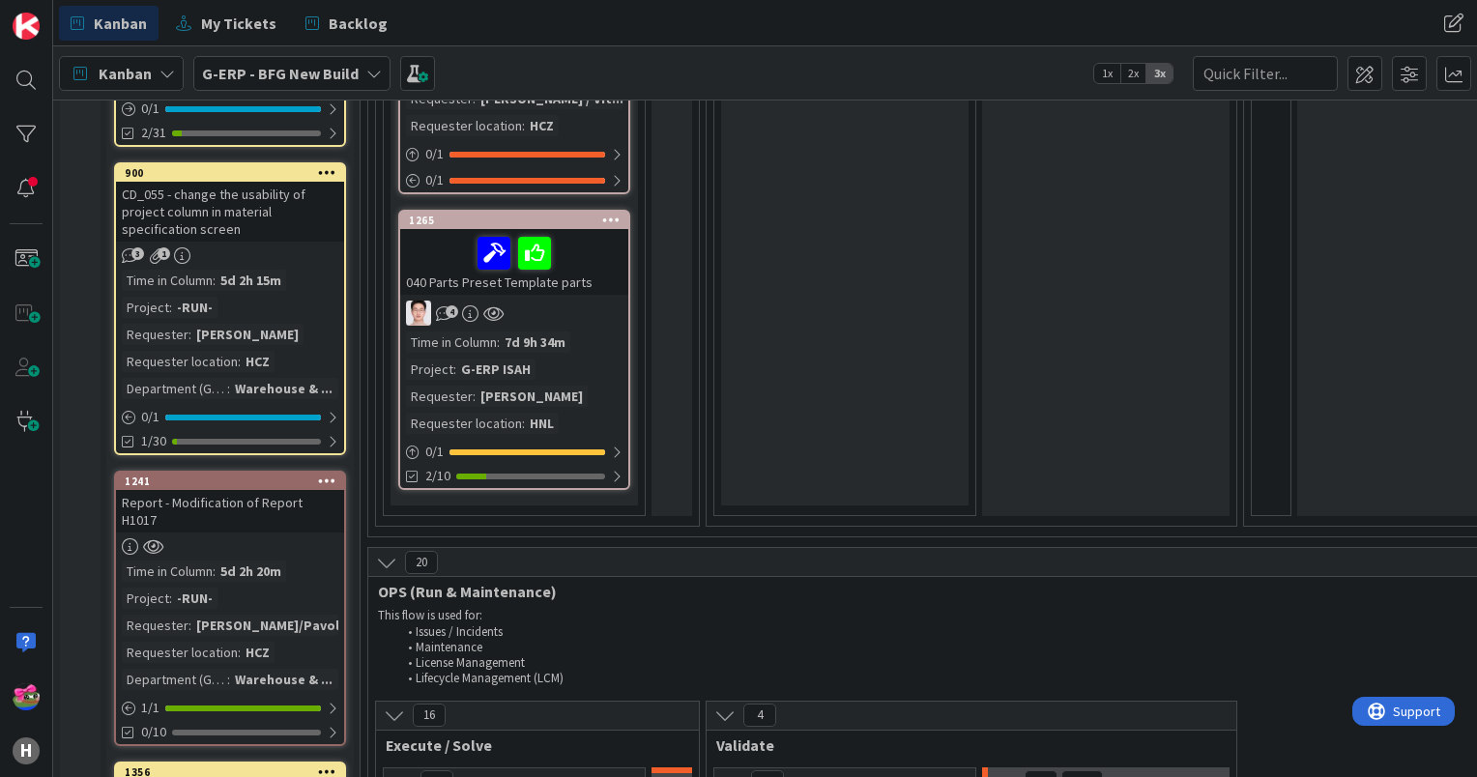
click at [597, 275] on div "040 Parts Preset Template parts" at bounding box center [514, 262] width 228 height 66
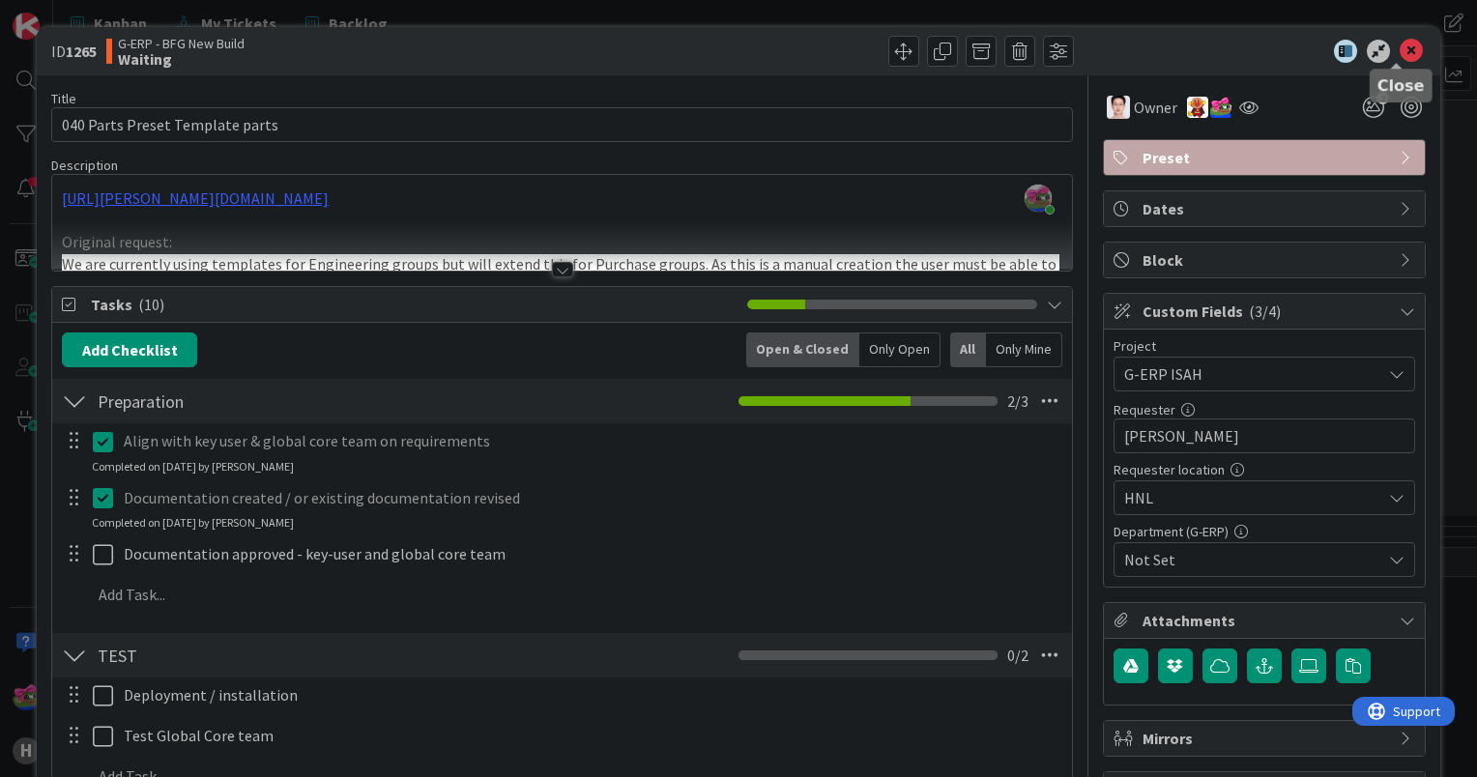
click at [1400, 45] on icon at bounding box center [1411, 51] width 23 height 23
